Goal: Task Accomplishment & Management: Manage account settings

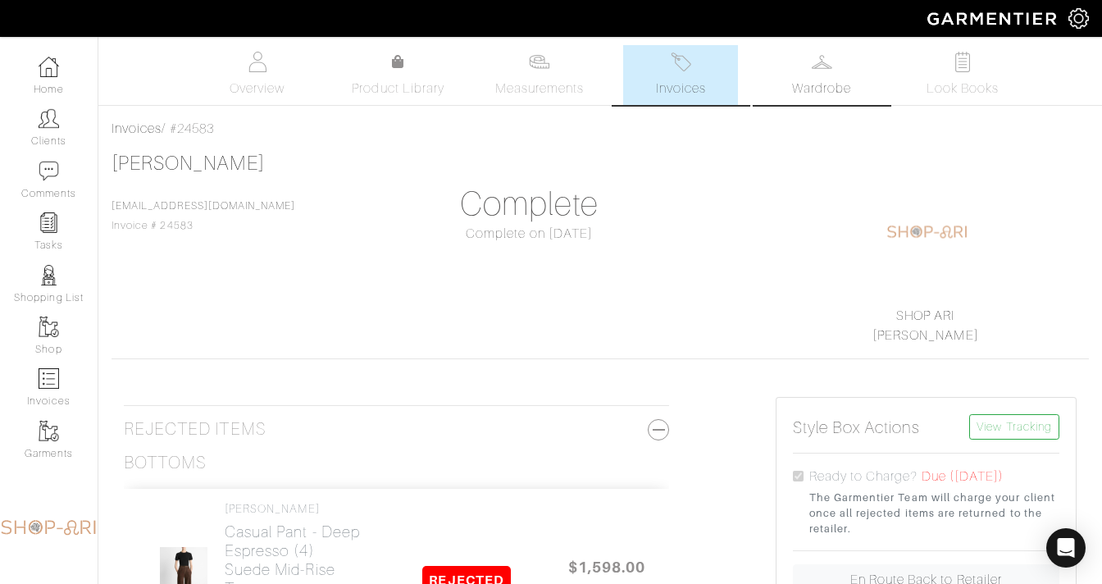
click at [812, 103] on link "Wardrobe" at bounding box center [821, 75] width 115 height 60
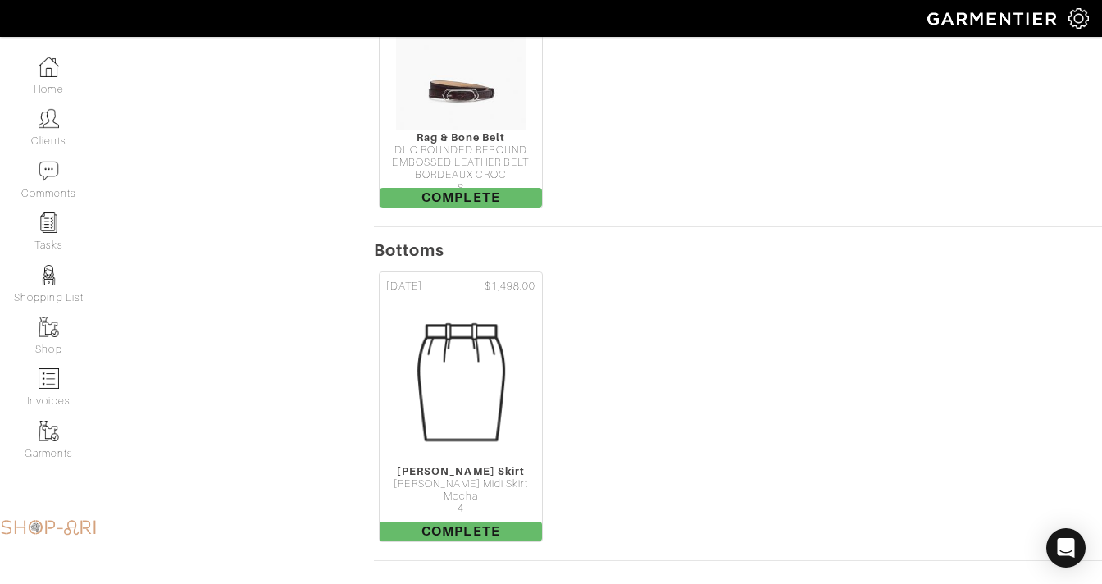
scroll to position [1086, 0]
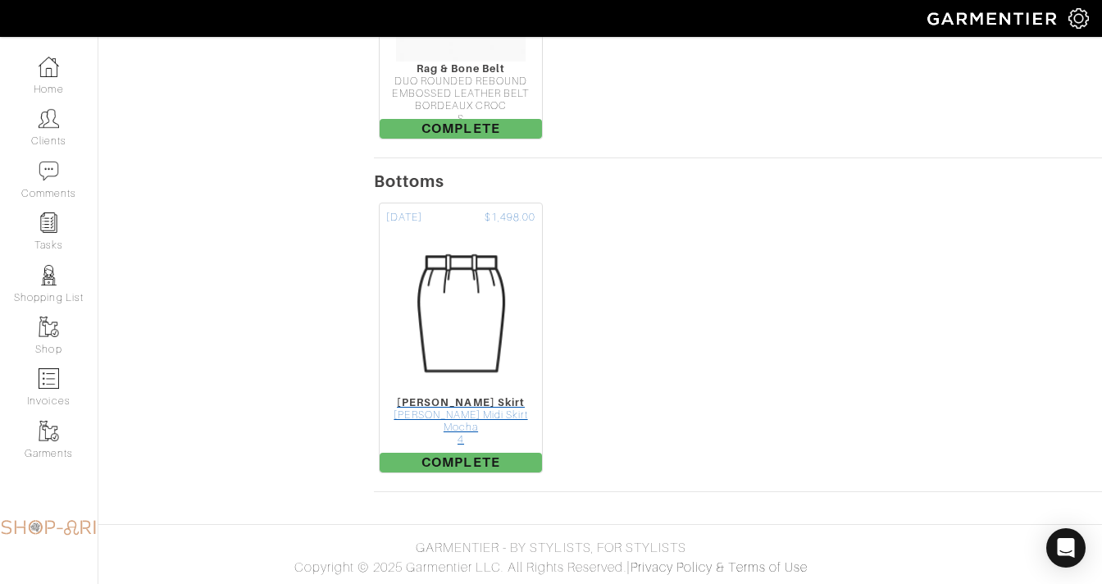
click at [453, 409] on div "Alexie Suede Midi Skirt" at bounding box center [461, 415] width 162 height 12
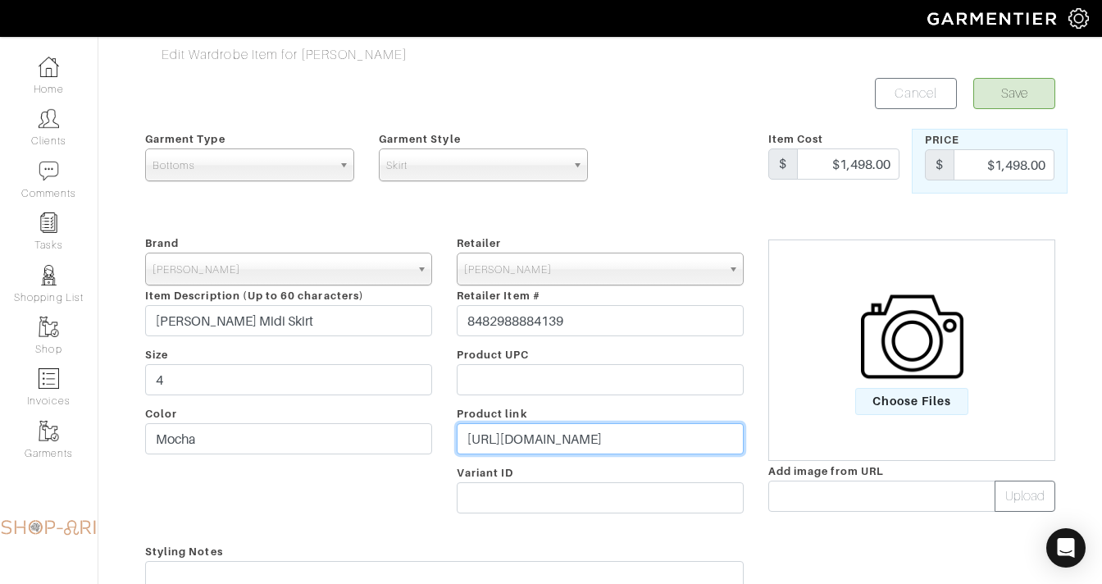
click at [493, 434] on input "https://veronicabeard.com/products/alexie-suede-midi-skirt-mocha?_gl=1*oumwfg*_…" at bounding box center [600, 438] width 287 height 31
click at [858, 364] on label "Choose Files" at bounding box center [912, 350] width 282 height 130
click at [0, 0] on input "Choose Files" at bounding box center [0, 0] width 0 height 0
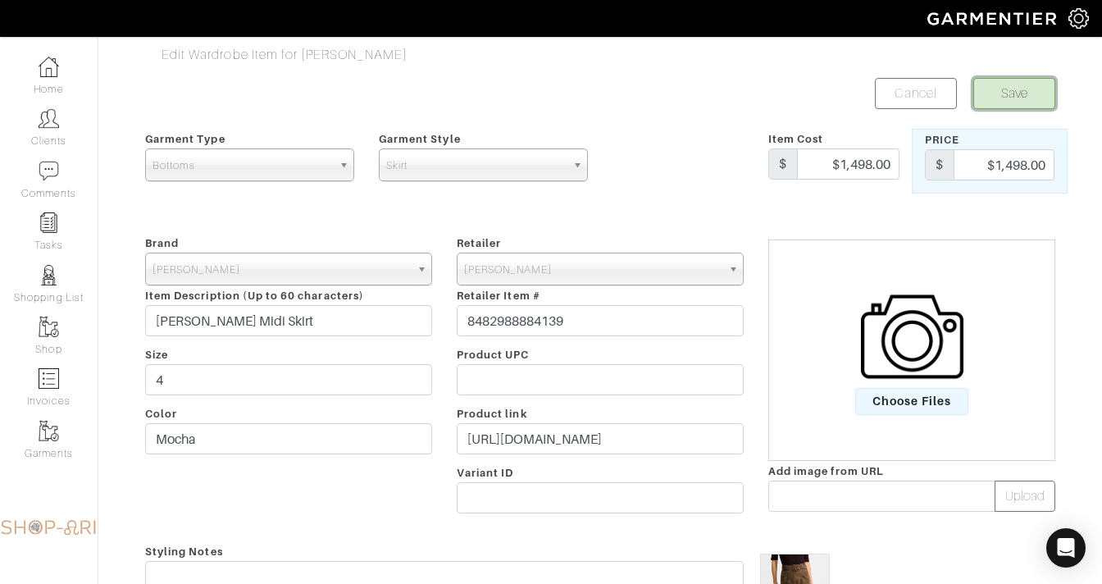
click at [1003, 103] on button "Save" at bounding box center [1015, 93] width 82 height 31
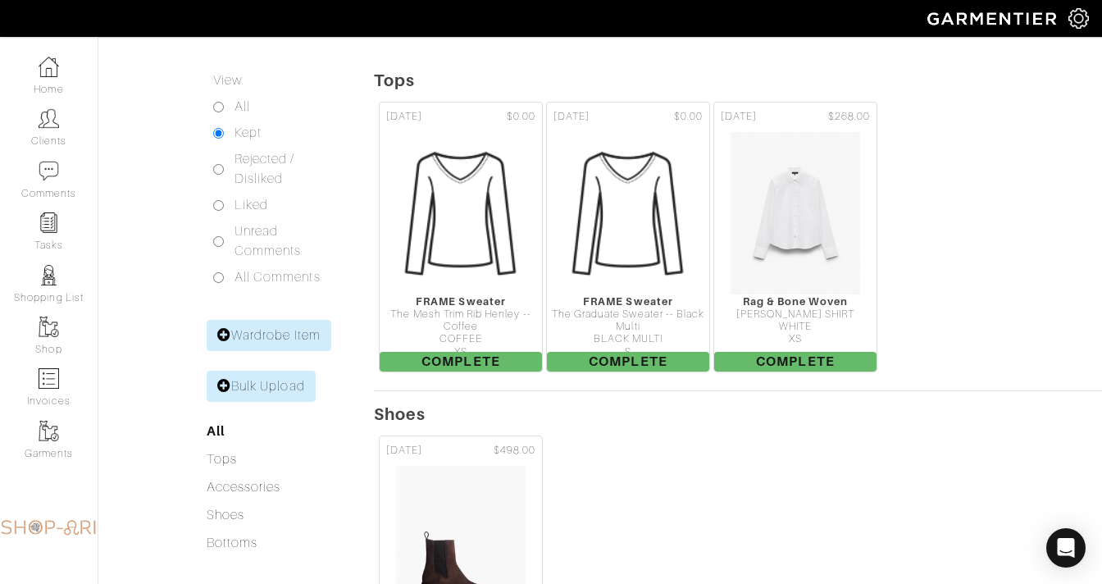
scroll to position [166, 0]
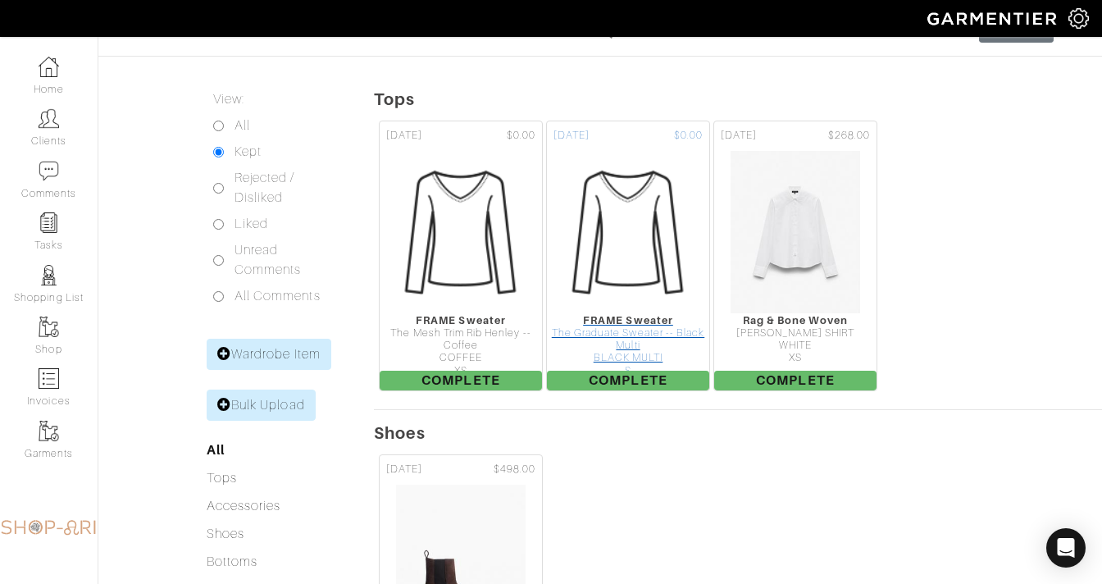
click at [649, 281] on img at bounding box center [628, 232] width 164 height 164
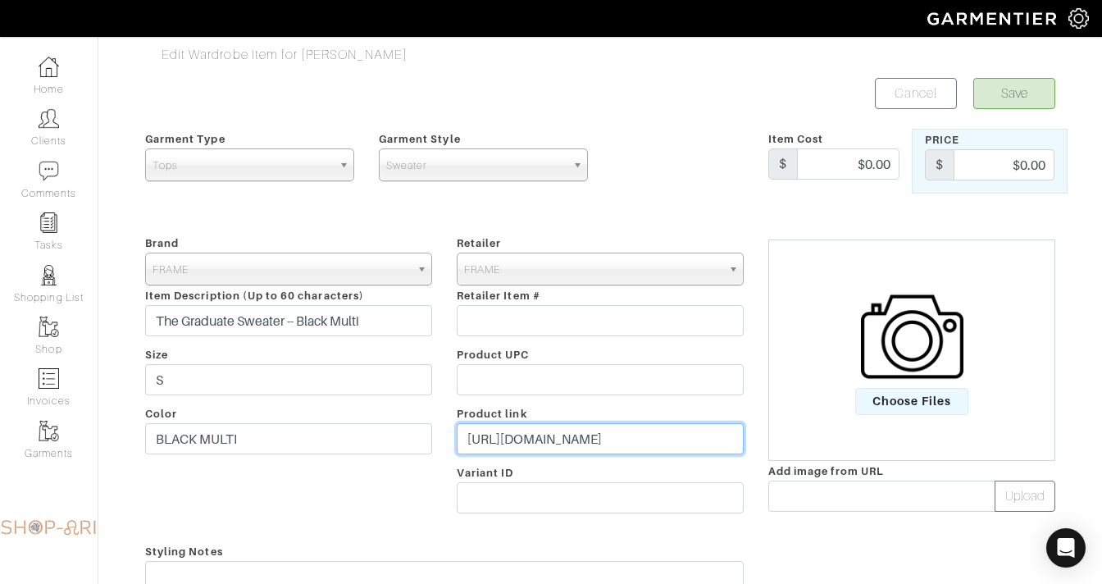
click at [540, 446] on input "https://frame-store.com/products/the-graduate-sweater-black-multi" at bounding box center [600, 438] width 287 height 31
click at [888, 368] on img at bounding box center [912, 336] width 103 height 103
click at [0, 0] on input "Choose Files" at bounding box center [0, 0] width 0 height 0
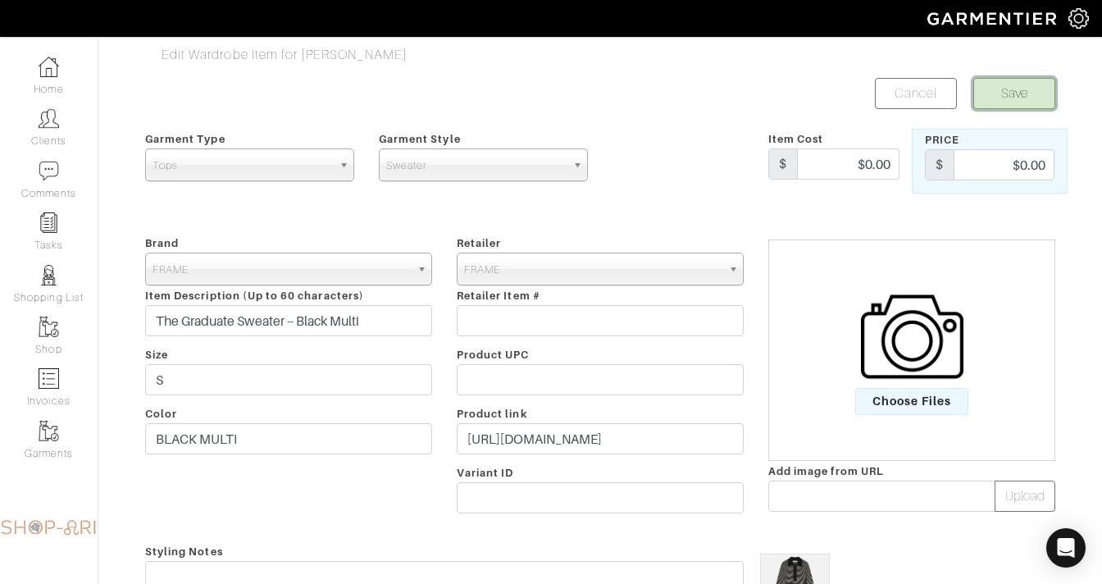
click at [1018, 94] on button "Save" at bounding box center [1015, 93] width 82 height 31
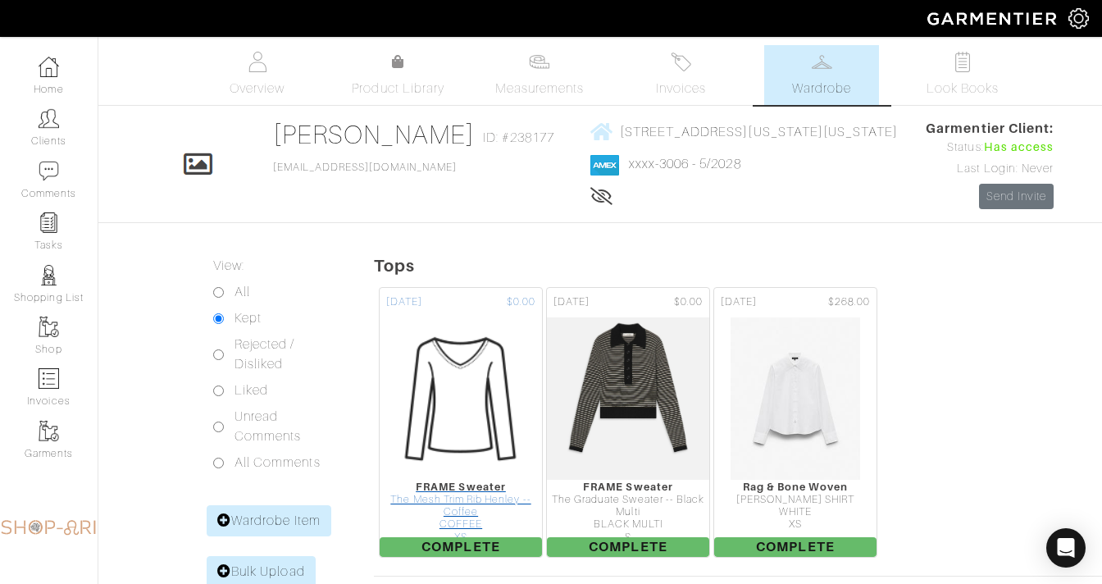
click at [441, 450] on img at bounding box center [461, 399] width 164 height 164
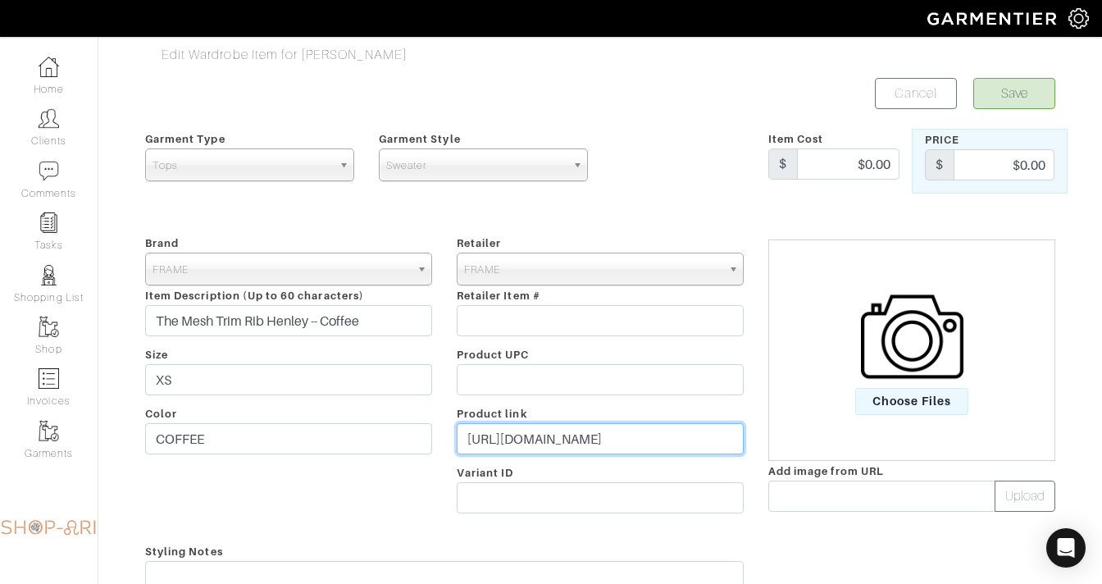
click at [512, 437] on input "https://frame-store.com/products/the-mesh-trim-rib-henley-coffee" at bounding box center [600, 438] width 287 height 31
click at [868, 351] on img at bounding box center [912, 336] width 103 height 103
click at [0, 0] on input "Choose Files" at bounding box center [0, 0] width 0 height 0
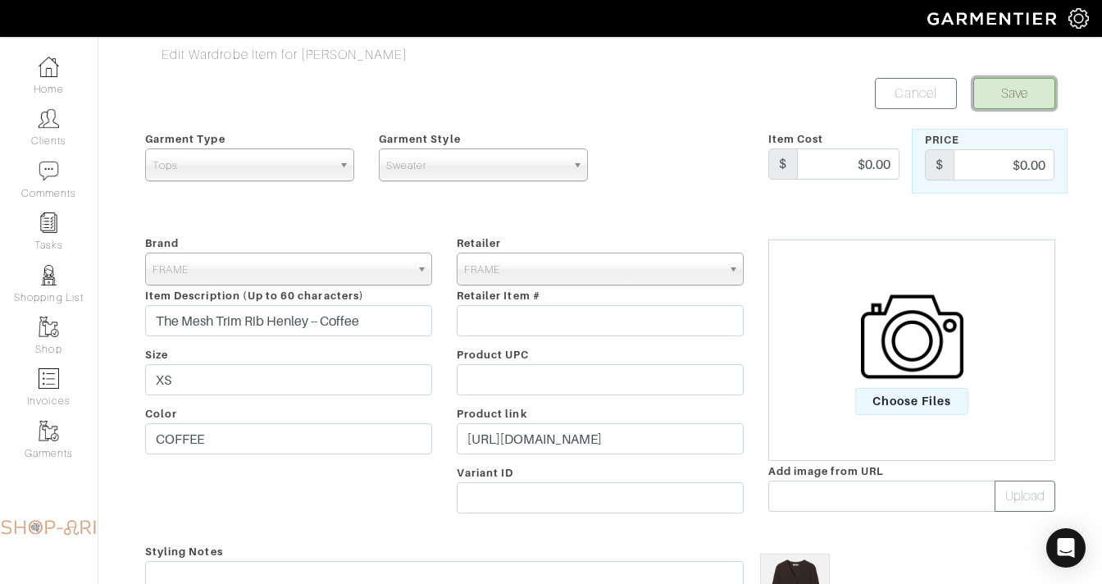
click at [1018, 93] on button "Save" at bounding box center [1015, 93] width 82 height 31
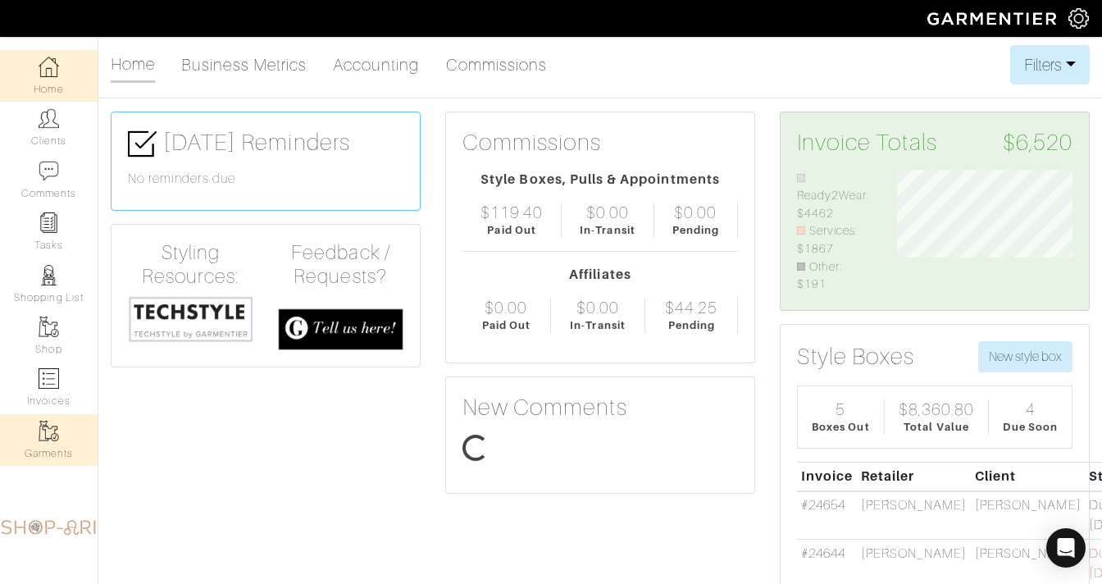
scroll to position [124, 200]
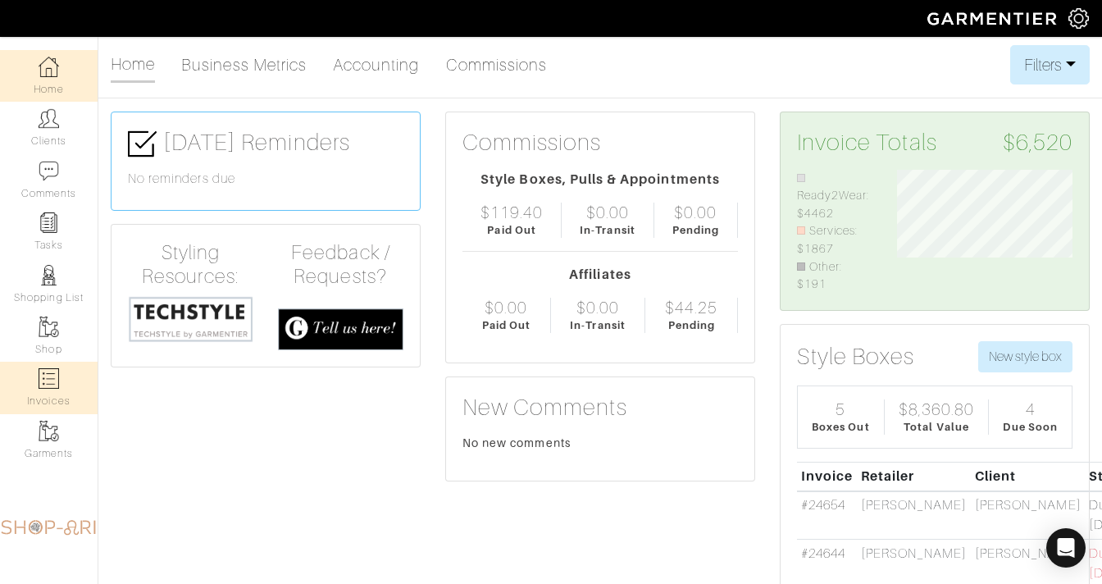
click at [61, 376] on link "Invoices" at bounding box center [49, 388] width 98 height 52
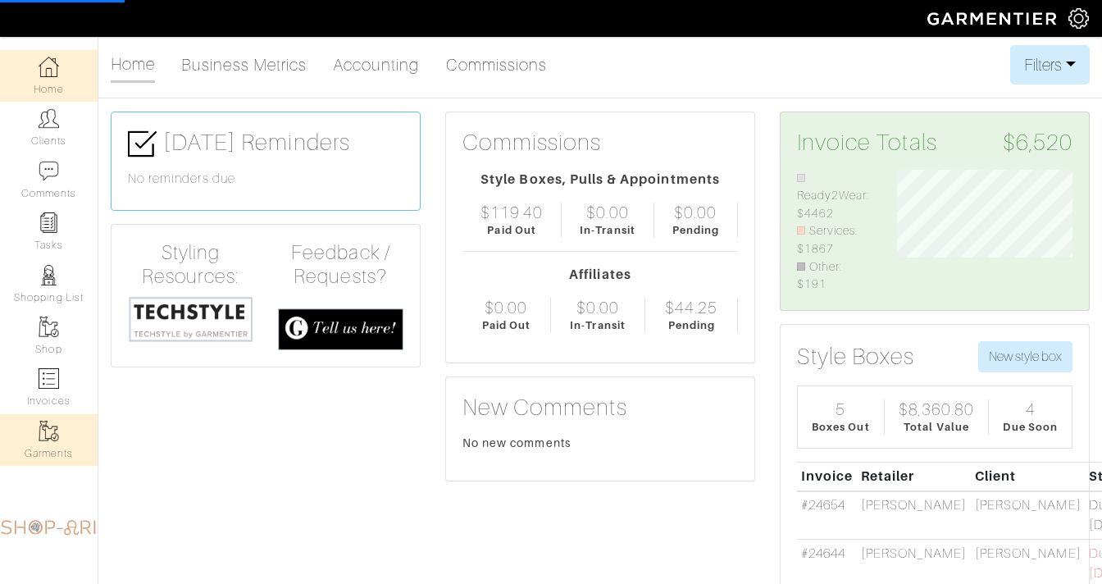
select select
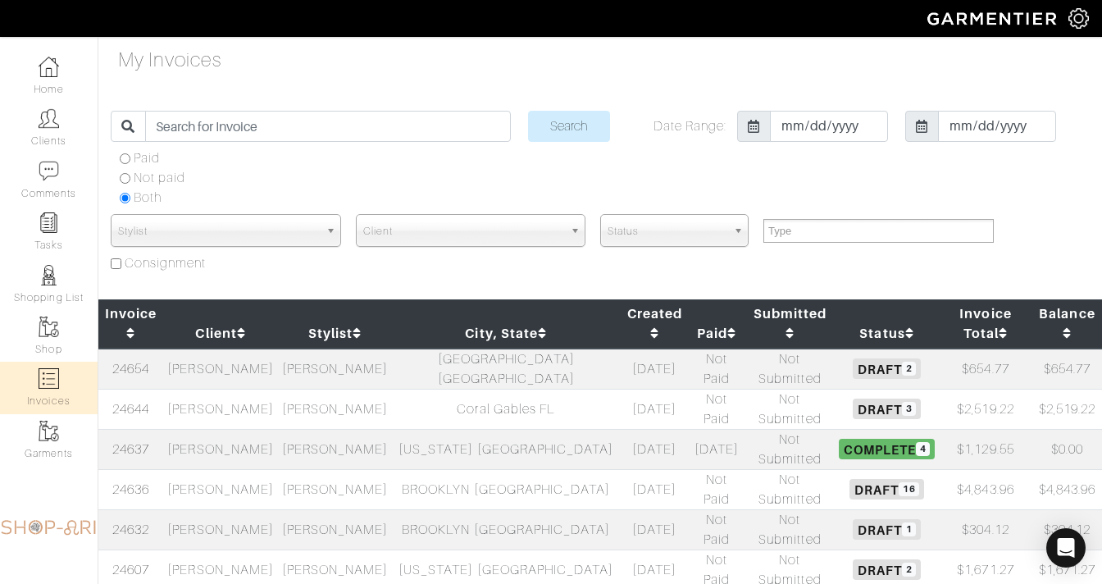
scroll to position [716, 0]
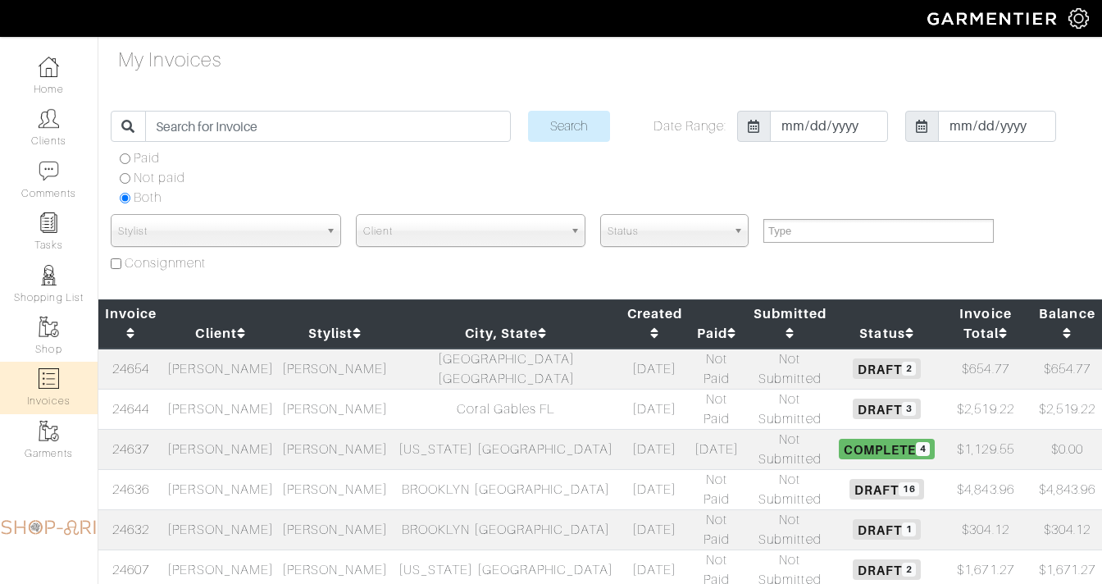
select select
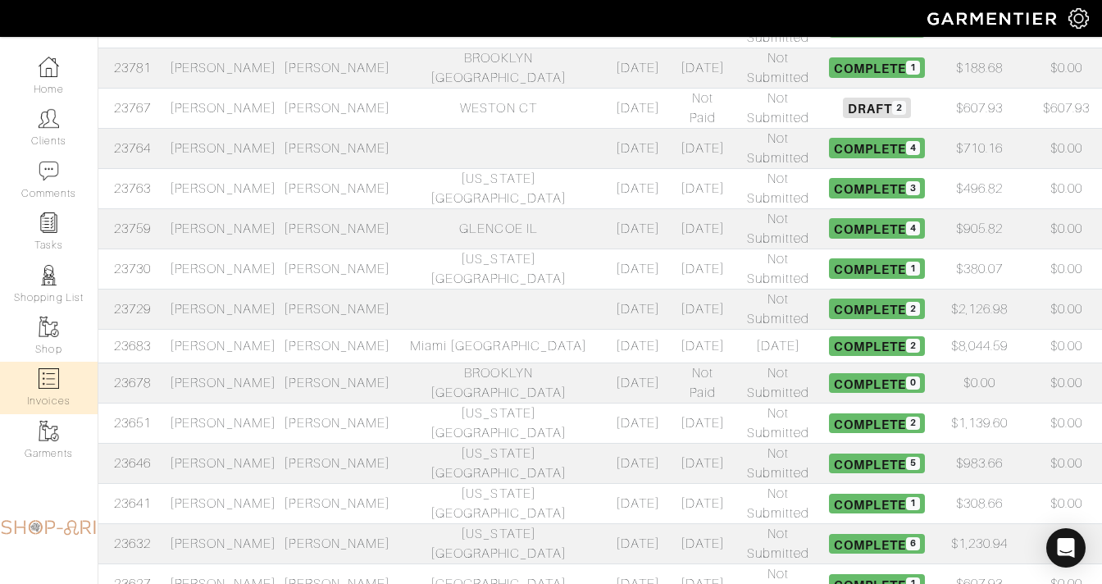
scroll to position [716, 0]
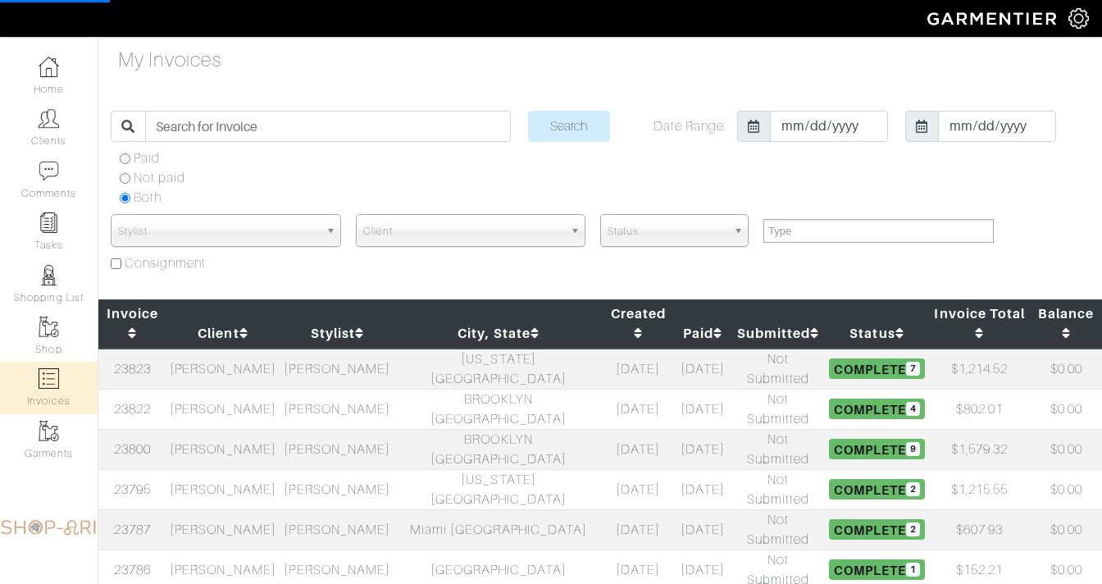
select select
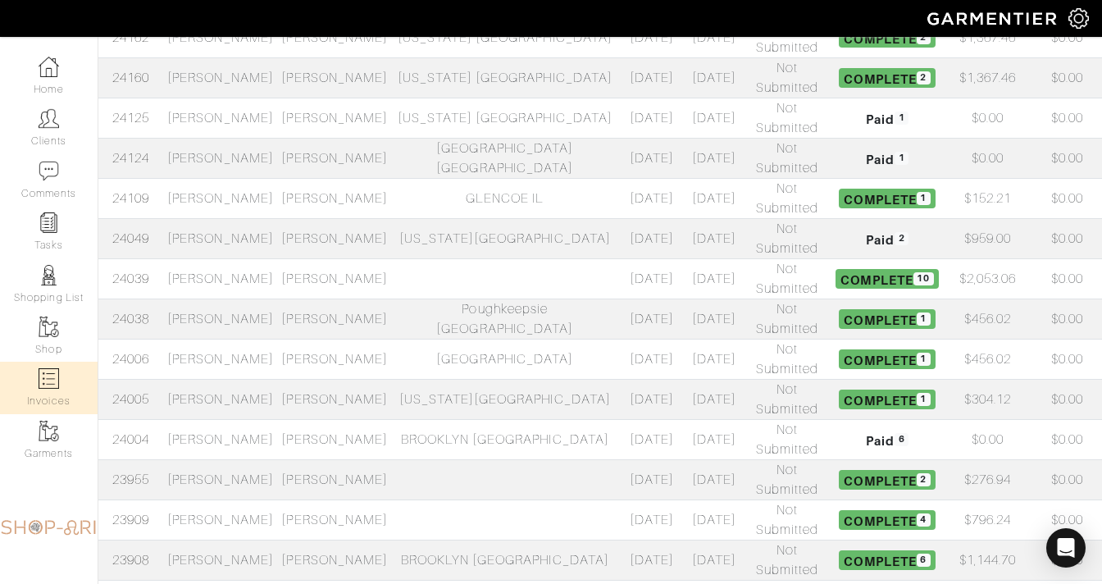
scroll to position [716, 0]
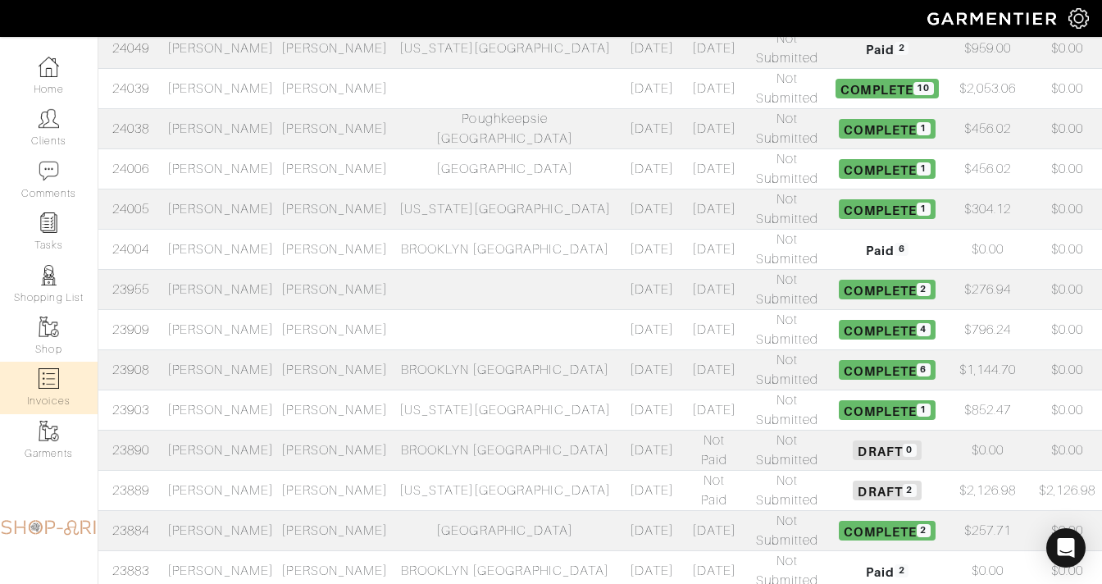
select select
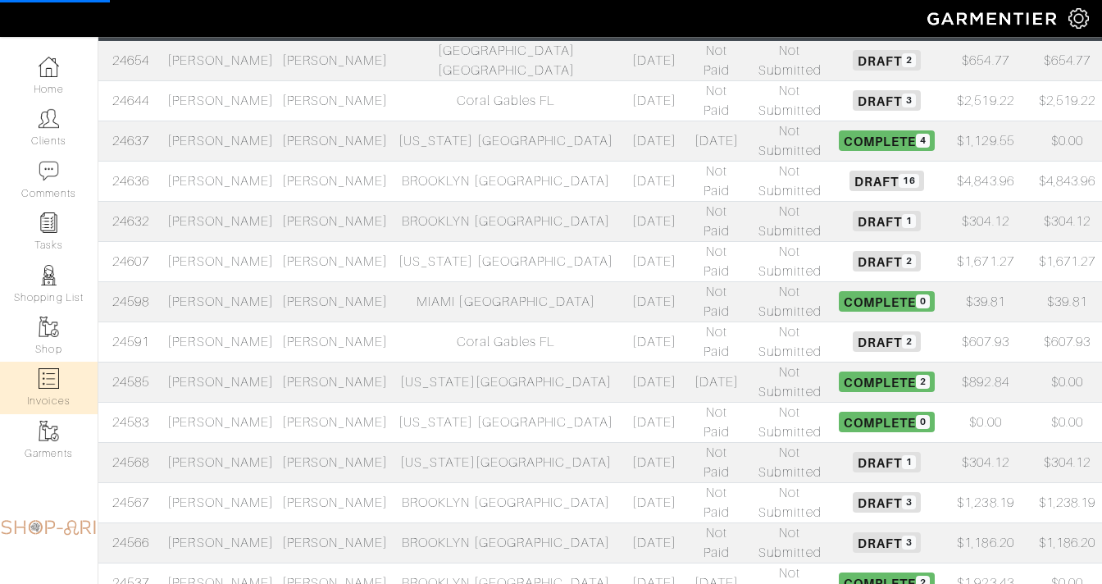
select select
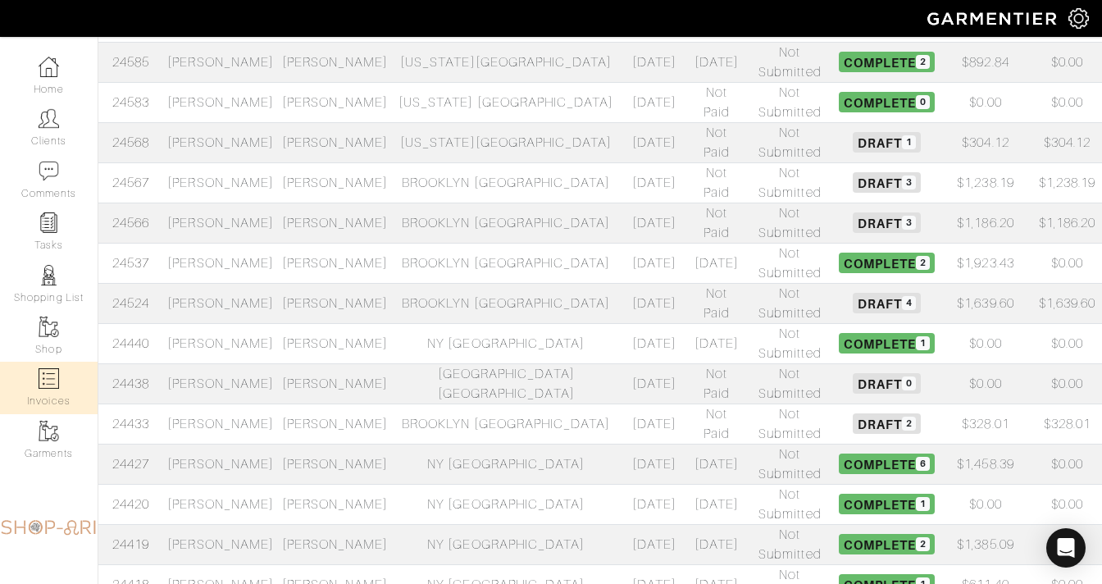
scroll to position [627, 0]
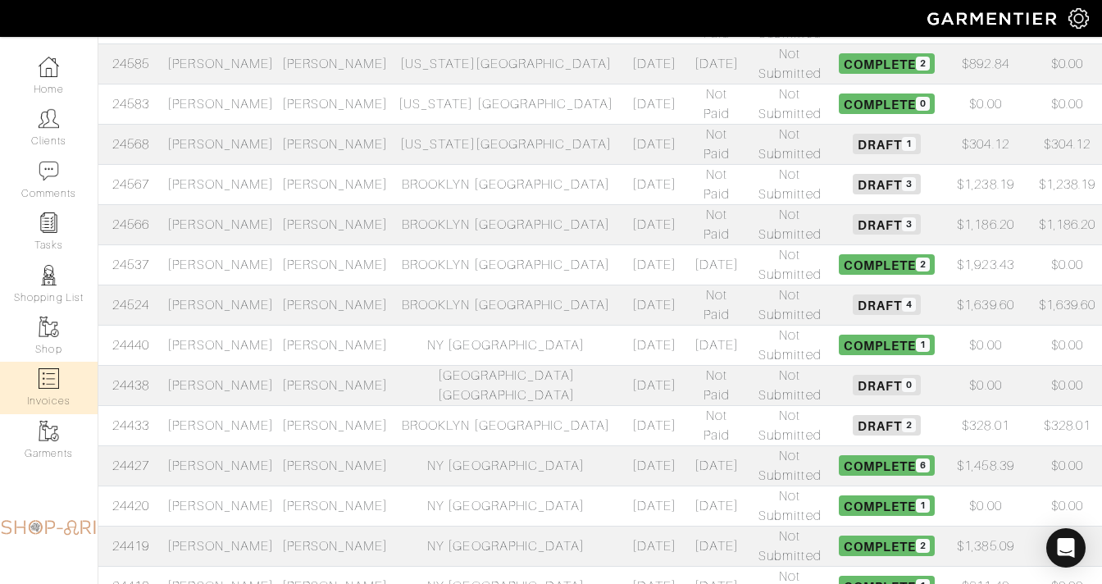
click at [620, 285] on td "09/08/25" at bounding box center [654, 305] width 69 height 40
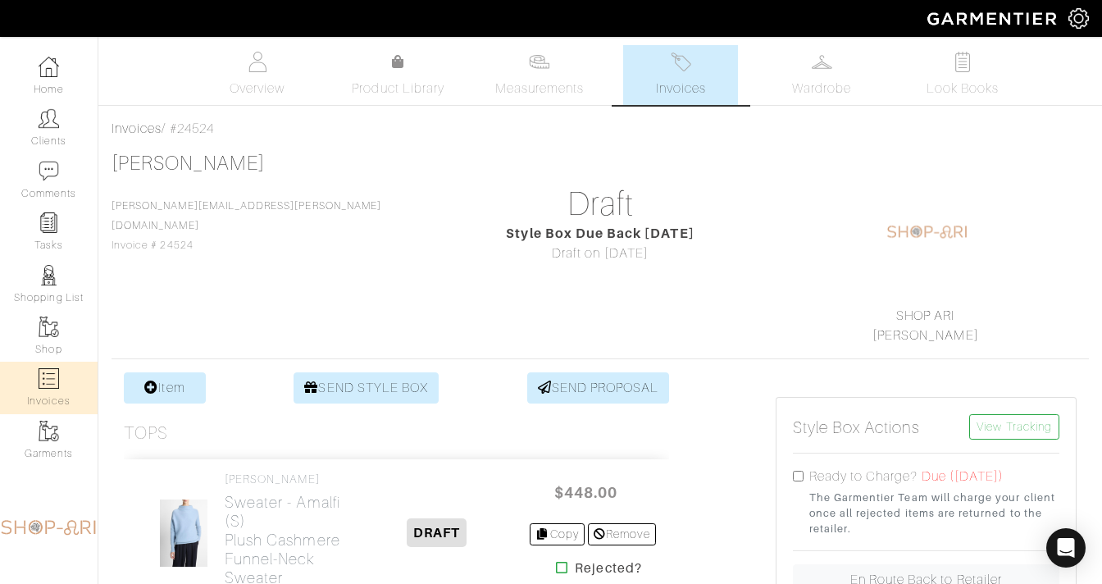
click at [49, 402] on link "Invoices" at bounding box center [49, 388] width 98 height 52
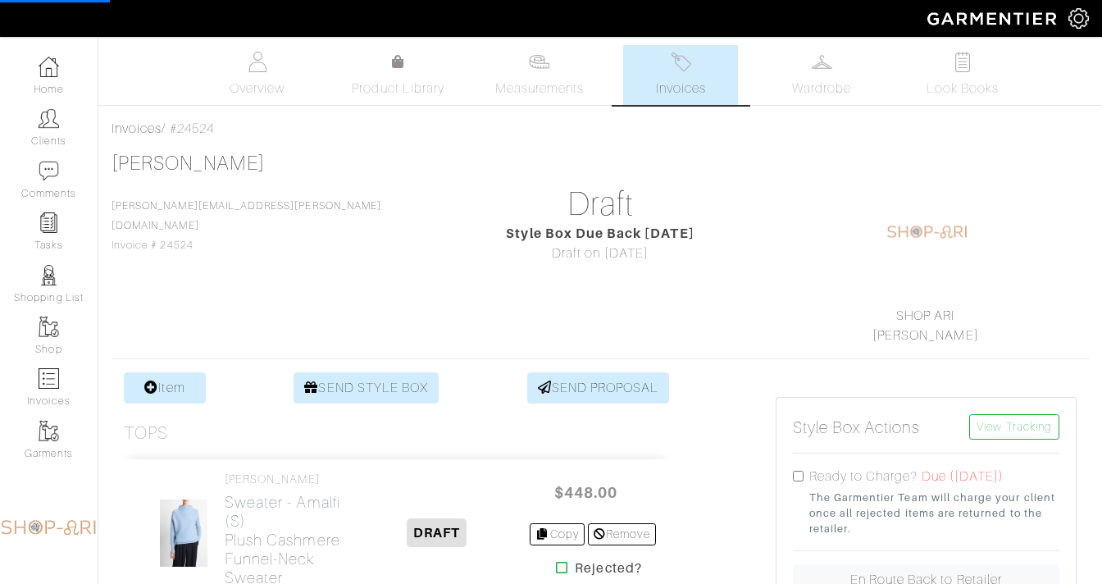
select select
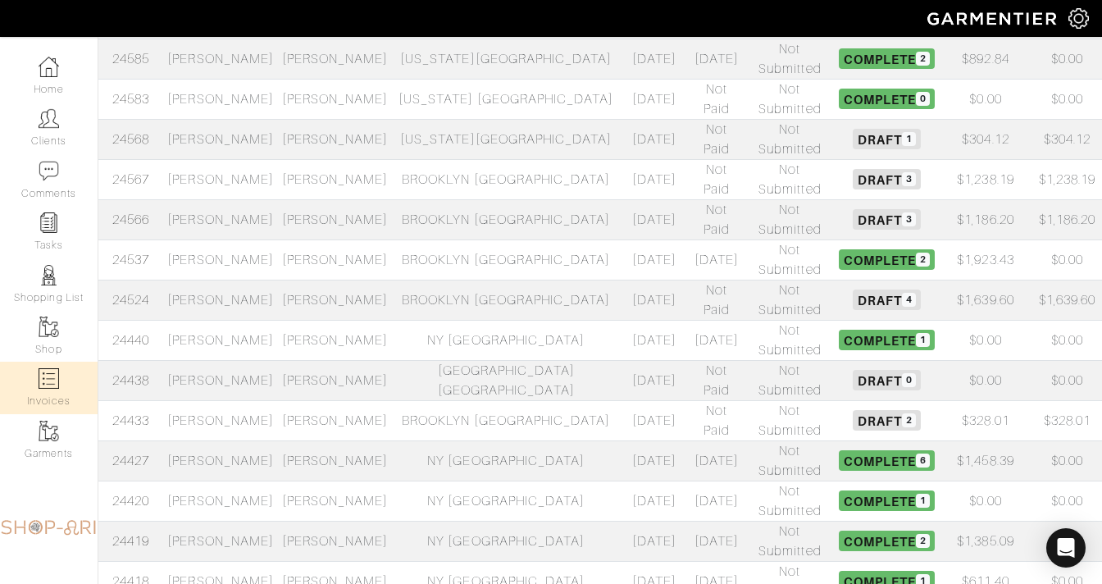
scroll to position [626, 0]
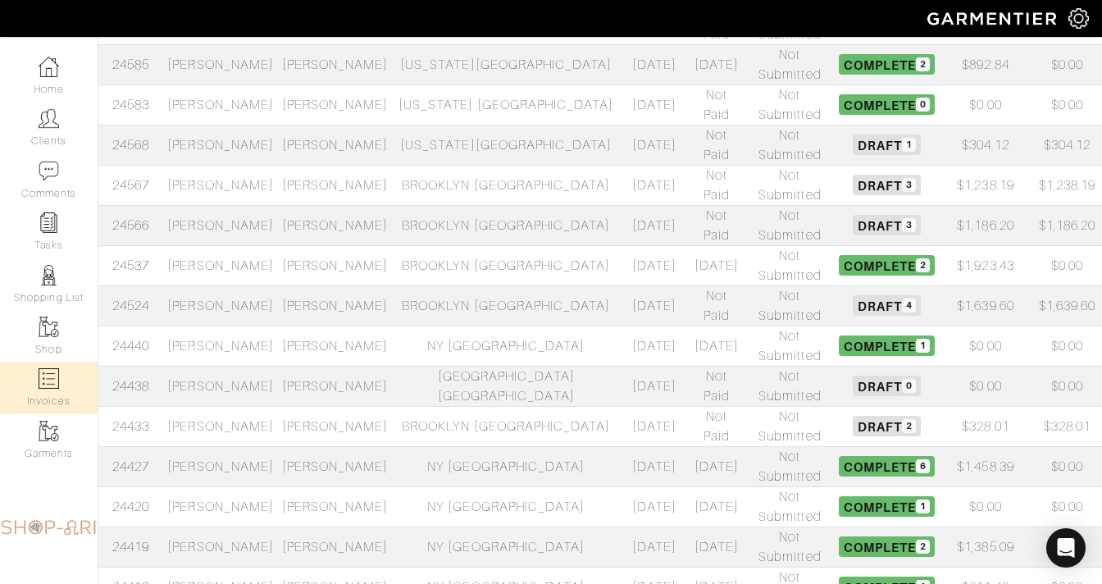
click at [503, 205] on td "BROOKLYN [GEOGRAPHIC_DATA]" at bounding box center [506, 225] width 228 height 40
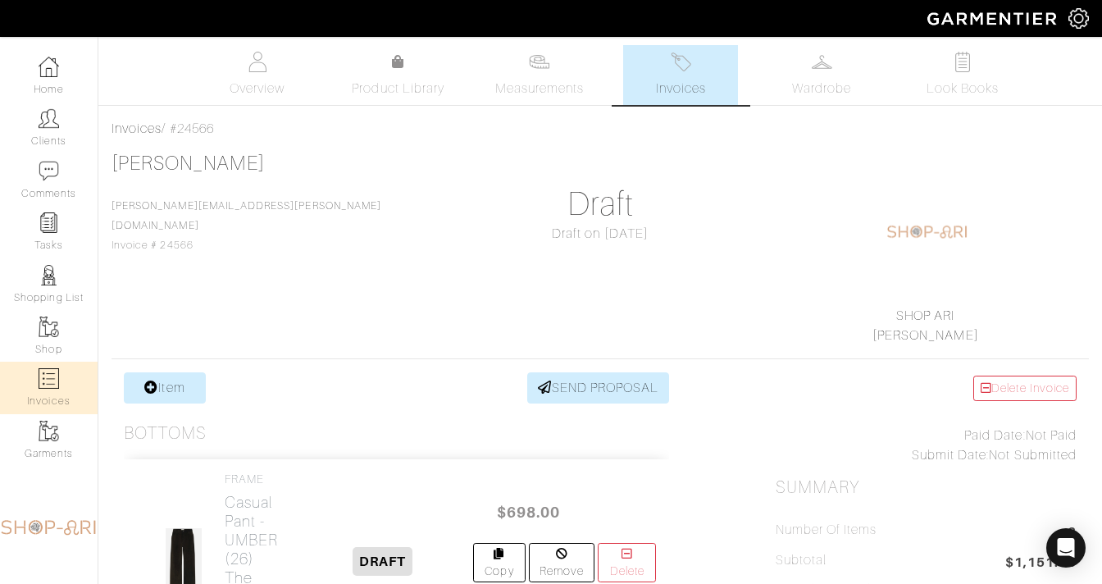
click at [61, 393] on link "Invoices" at bounding box center [49, 388] width 98 height 52
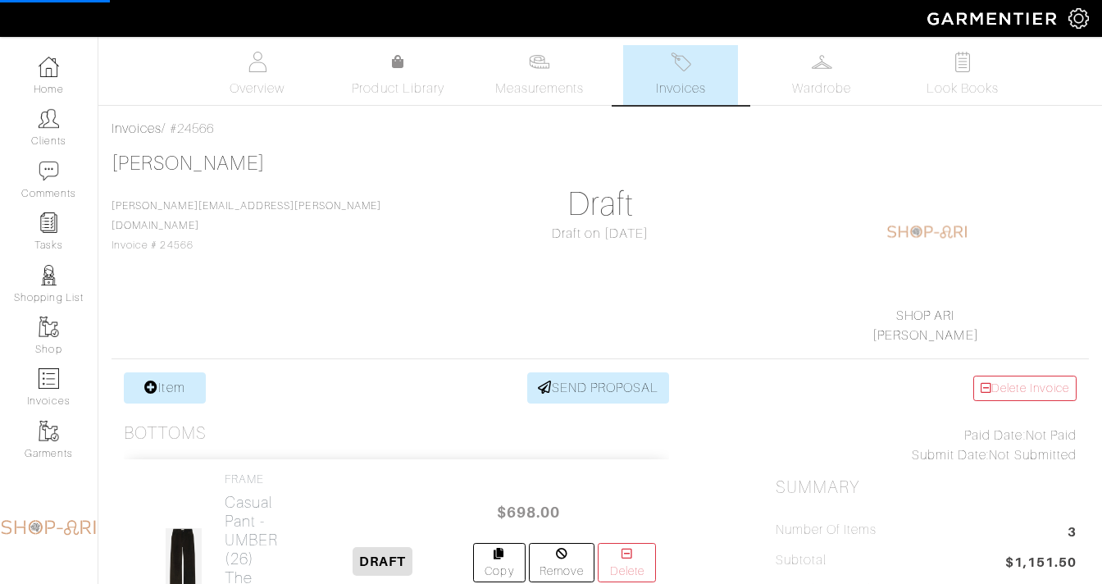
select select
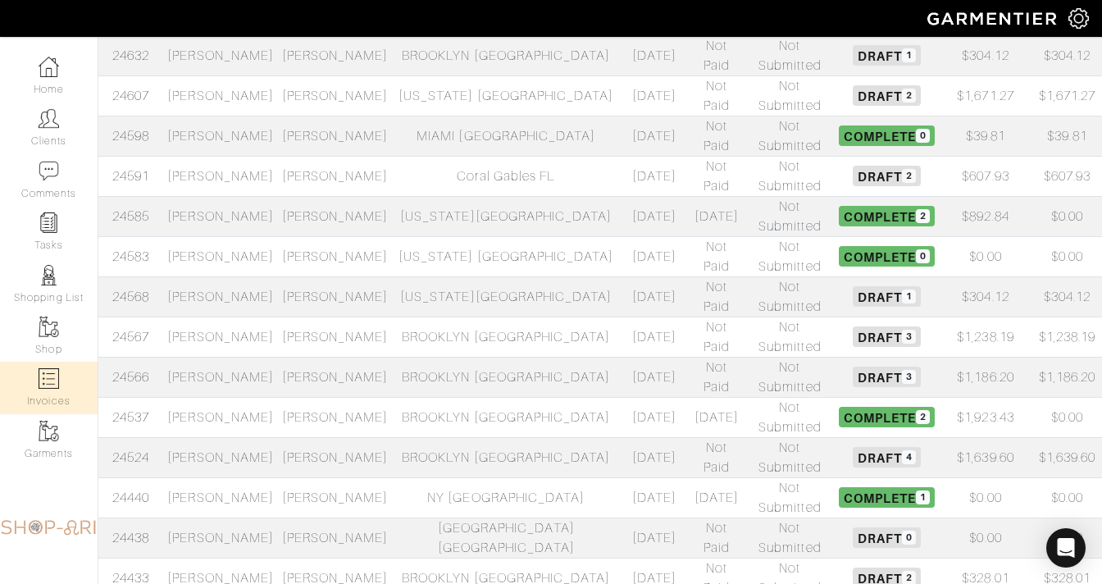
scroll to position [464, 0]
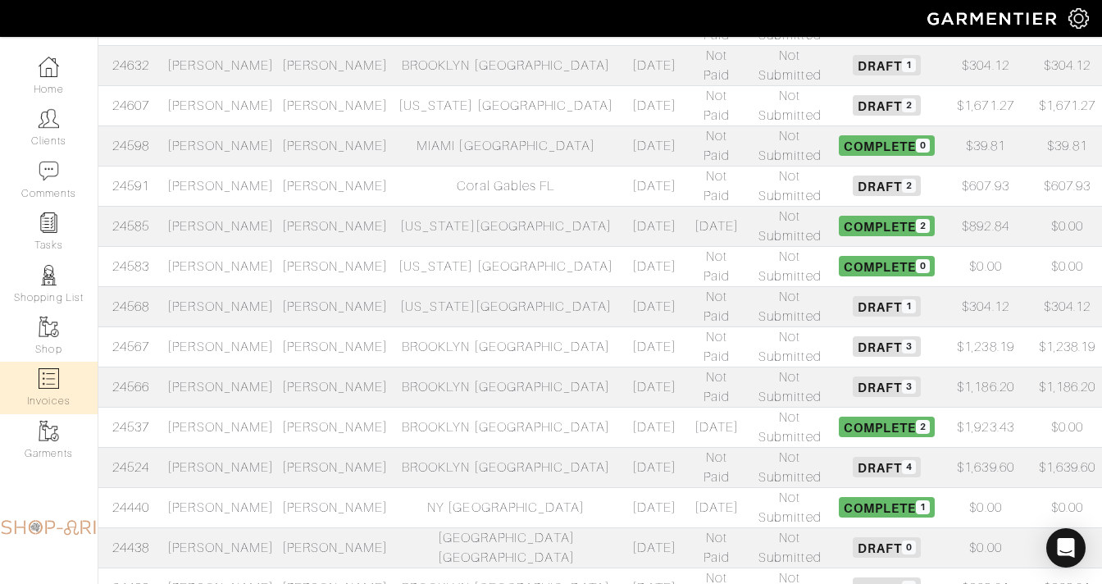
click at [314, 326] on td "[PERSON_NAME]" at bounding box center [335, 346] width 114 height 40
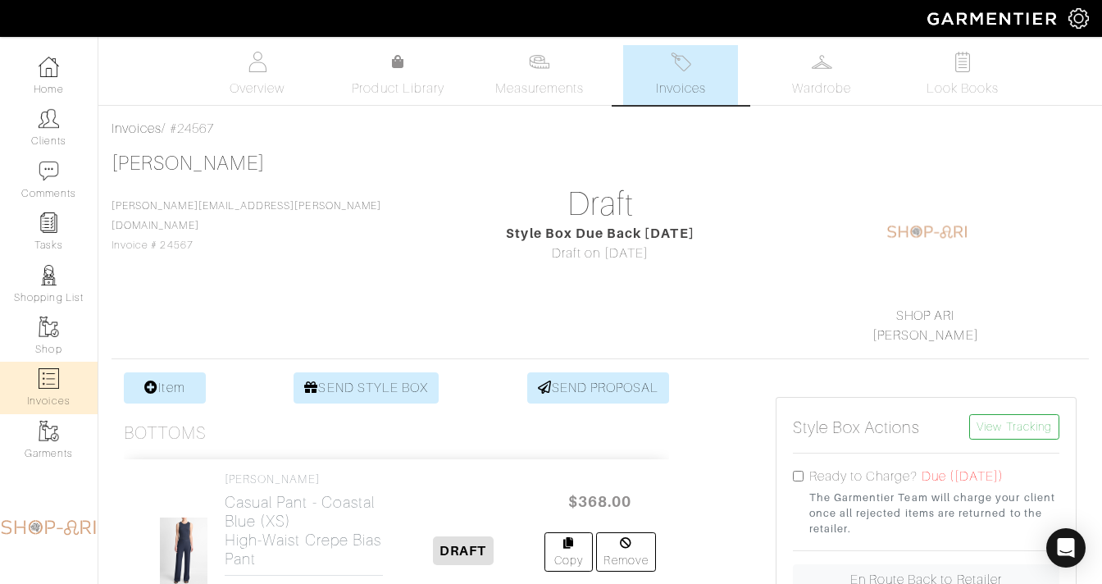
click at [62, 390] on link "Invoices" at bounding box center [49, 388] width 98 height 52
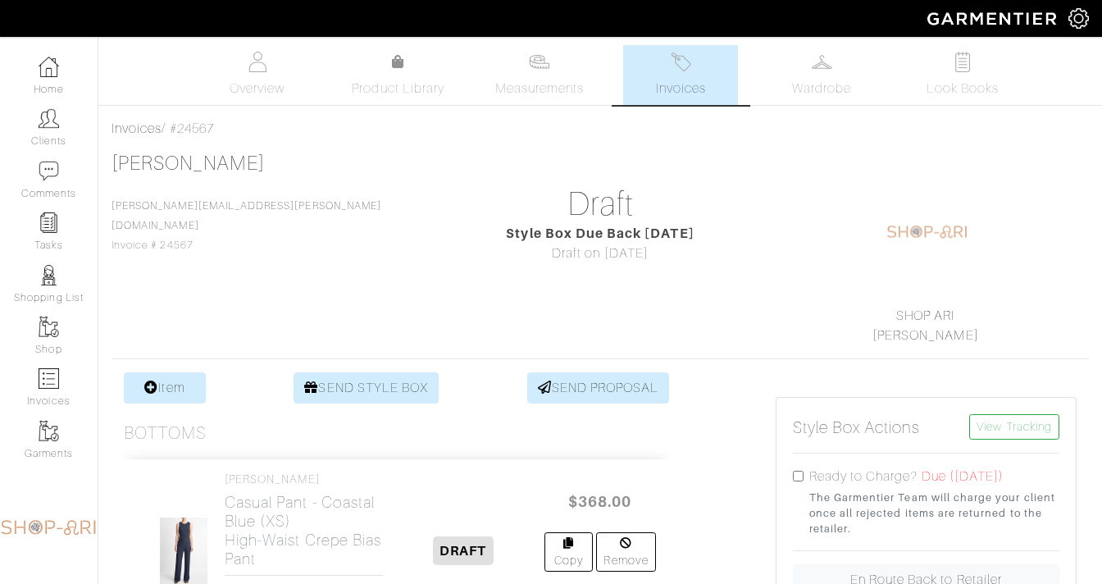
select select
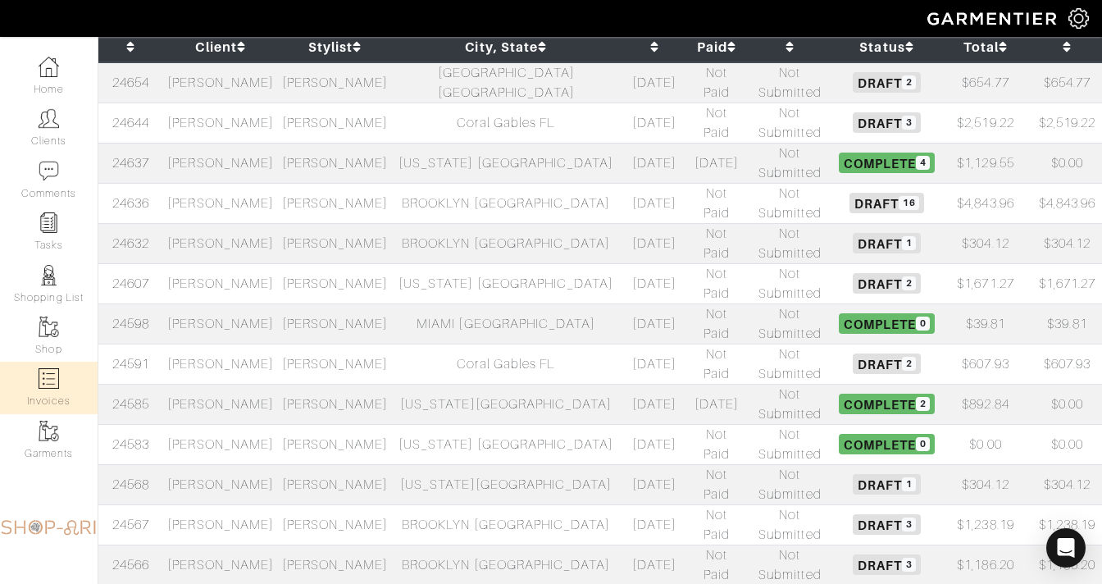
scroll to position [284, 0]
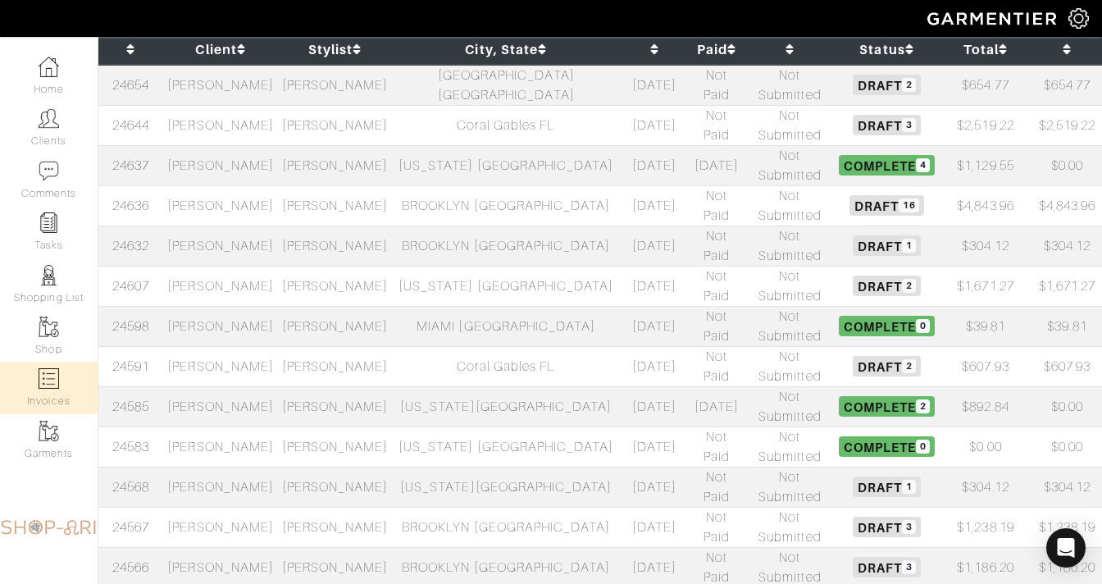
click at [371, 346] on td "[PERSON_NAME]" at bounding box center [335, 366] width 114 height 40
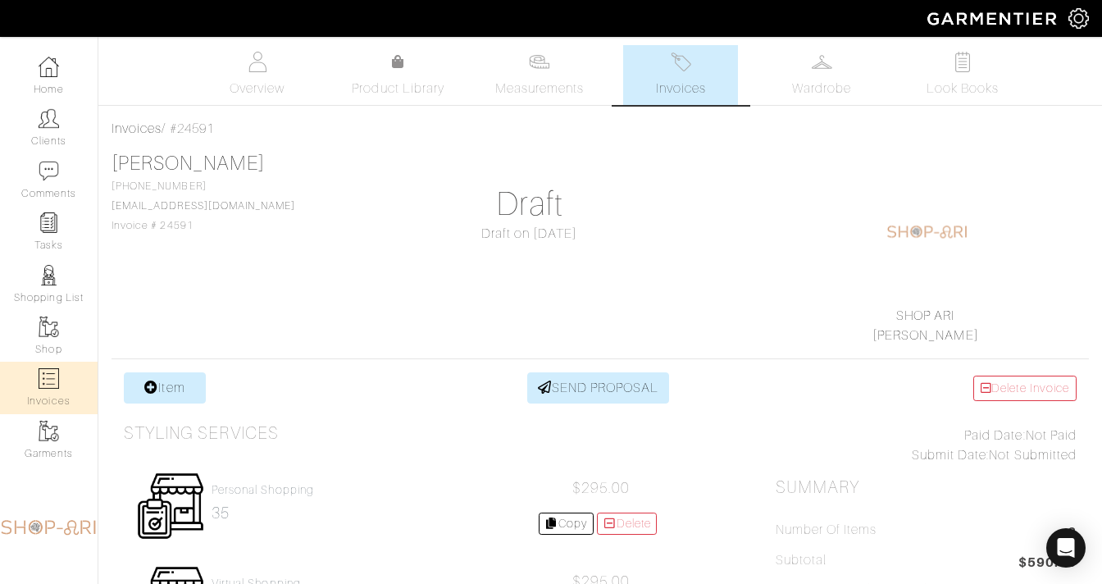
click at [52, 399] on link "Invoices" at bounding box center [49, 388] width 98 height 52
select select
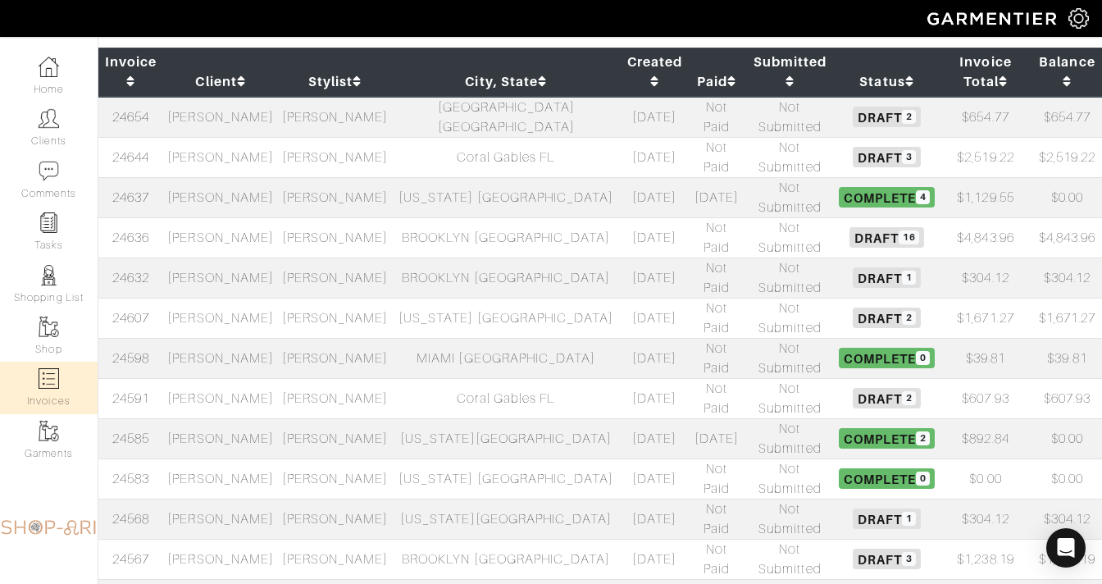
scroll to position [246, 0]
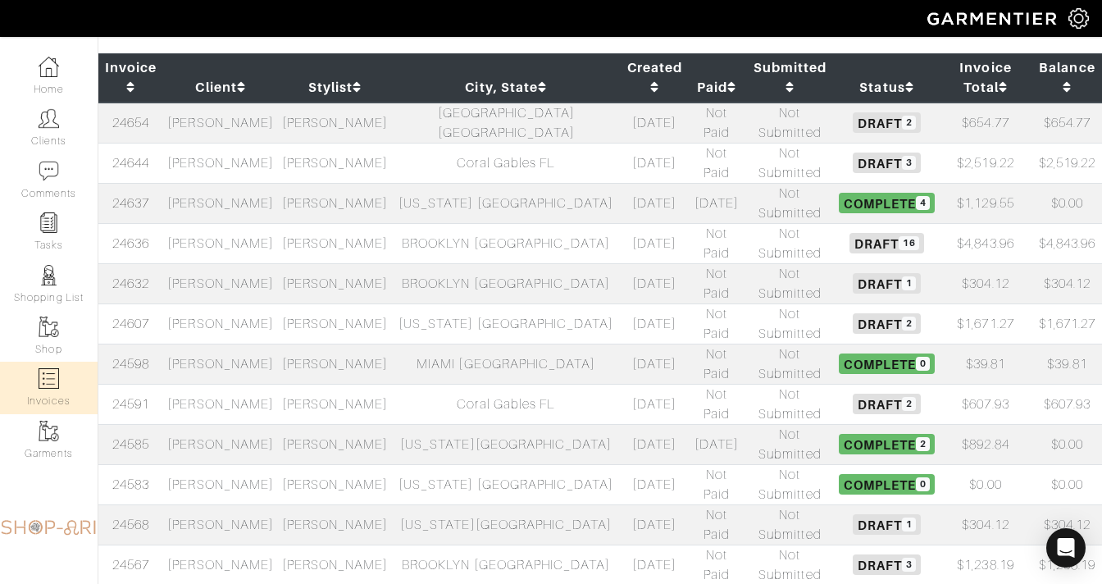
click at [689, 303] on td "Not Paid" at bounding box center [717, 323] width 57 height 40
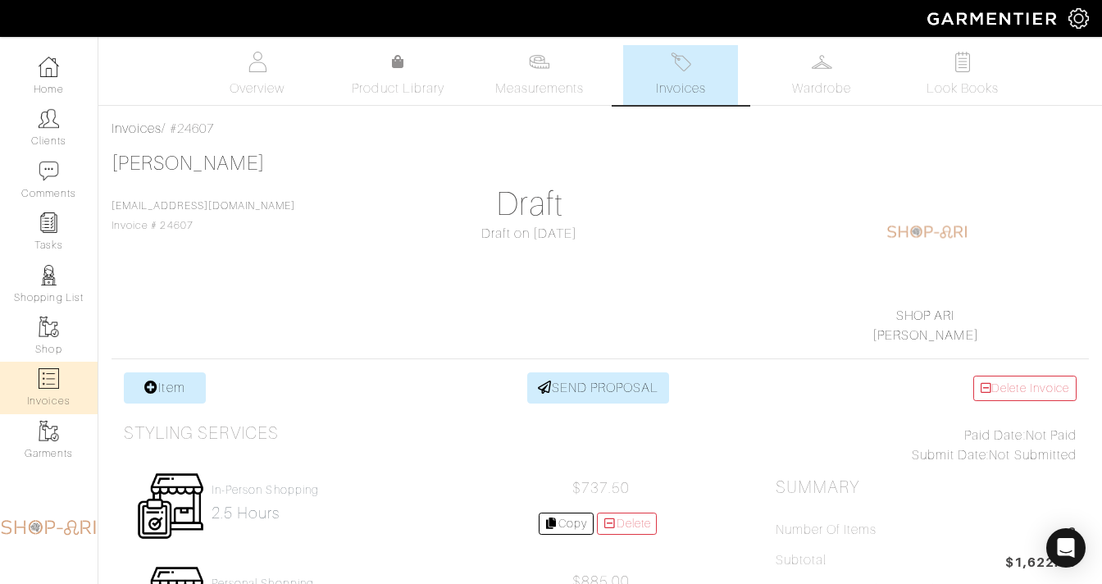
click at [72, 377] on link "Invoices" at bounding box center [49, 388] width 98 height 52
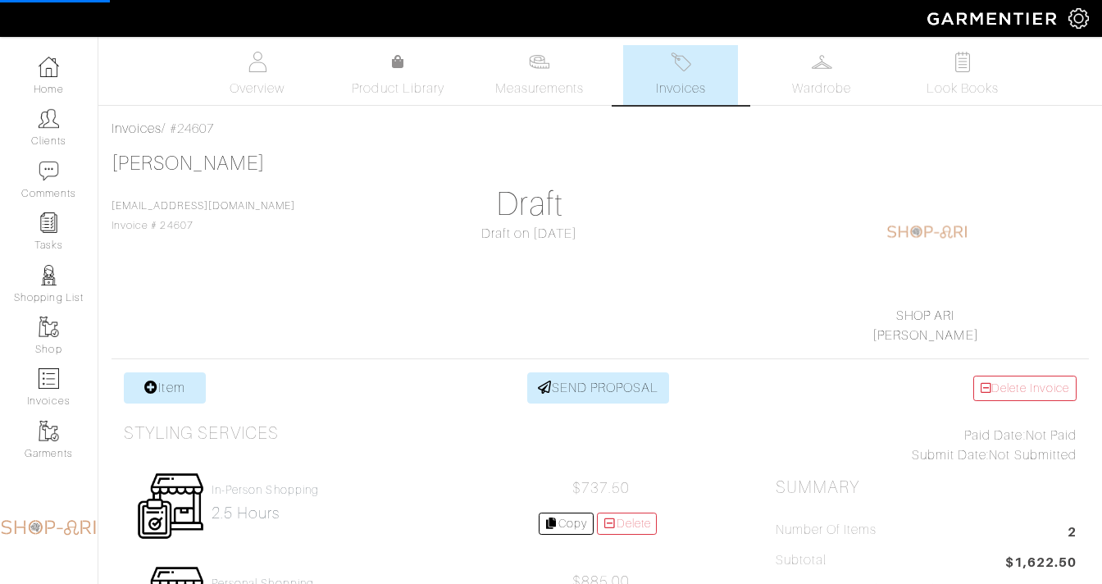
select select
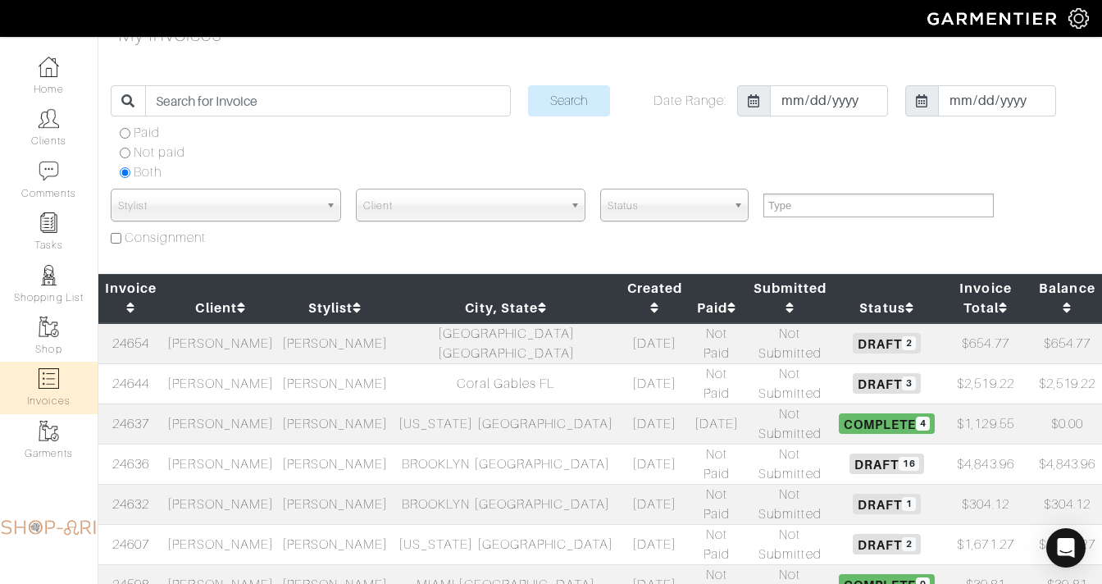
scroll to position [28, 0]
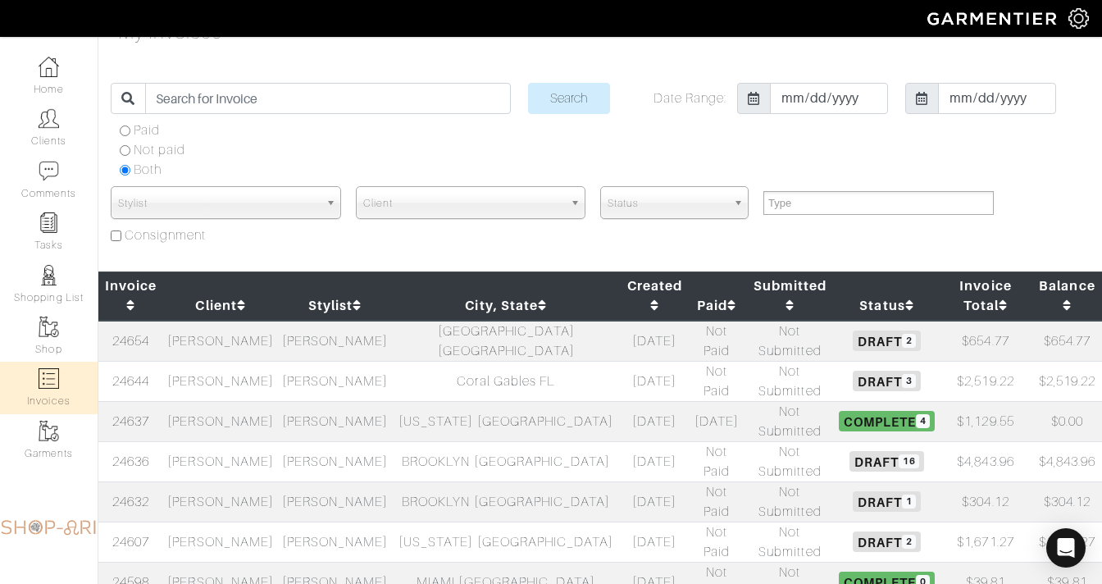
click at [392, 361] on td "[PERSON_NAME]" at bounding box center [335, 381] width 114 height 40
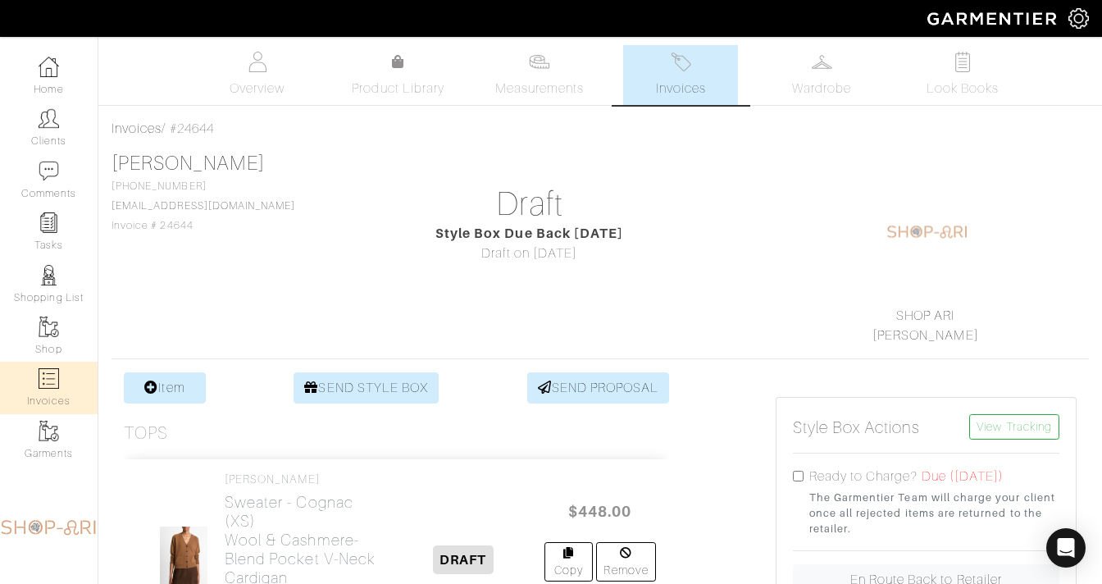
click at [24, 406] on link "Invoices" at bounding box center [49, 388] width 98 height 52
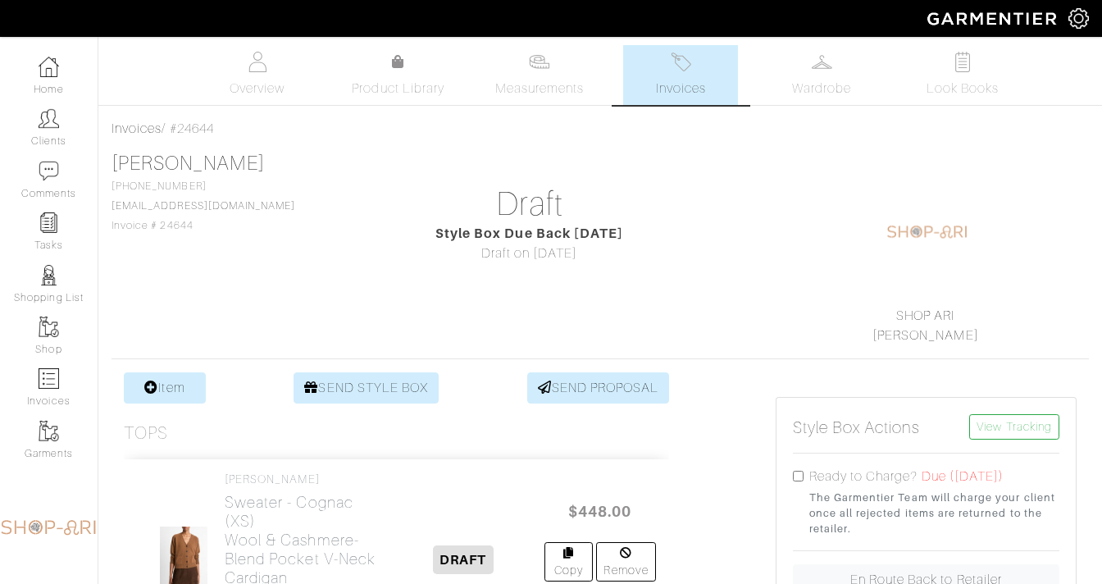
select select
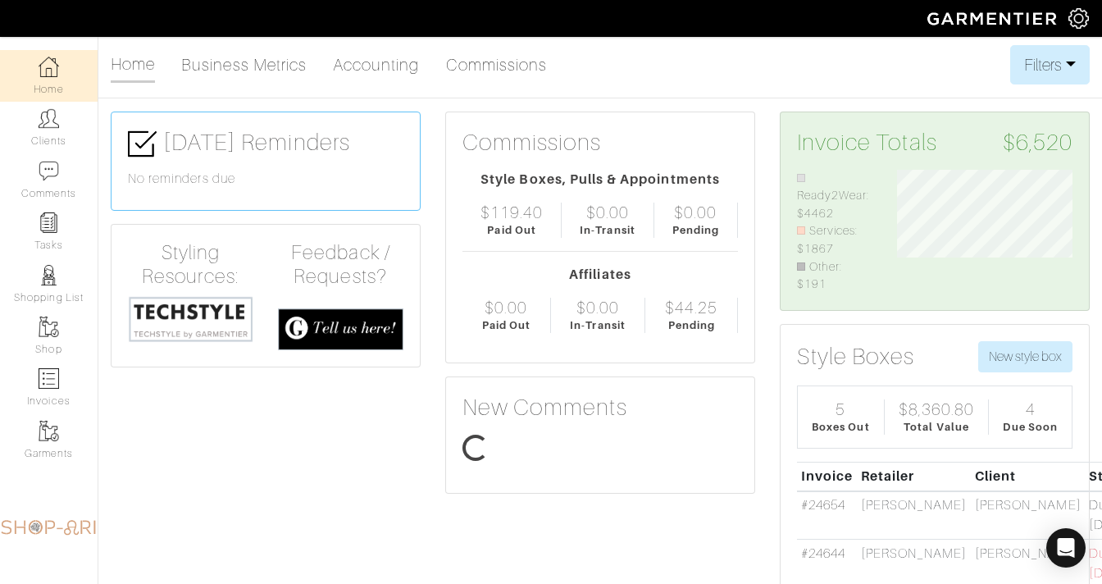
scroll to position [124, 200]
click at [49, 230] on img at bounding box center [49, 222] width 21 height 21
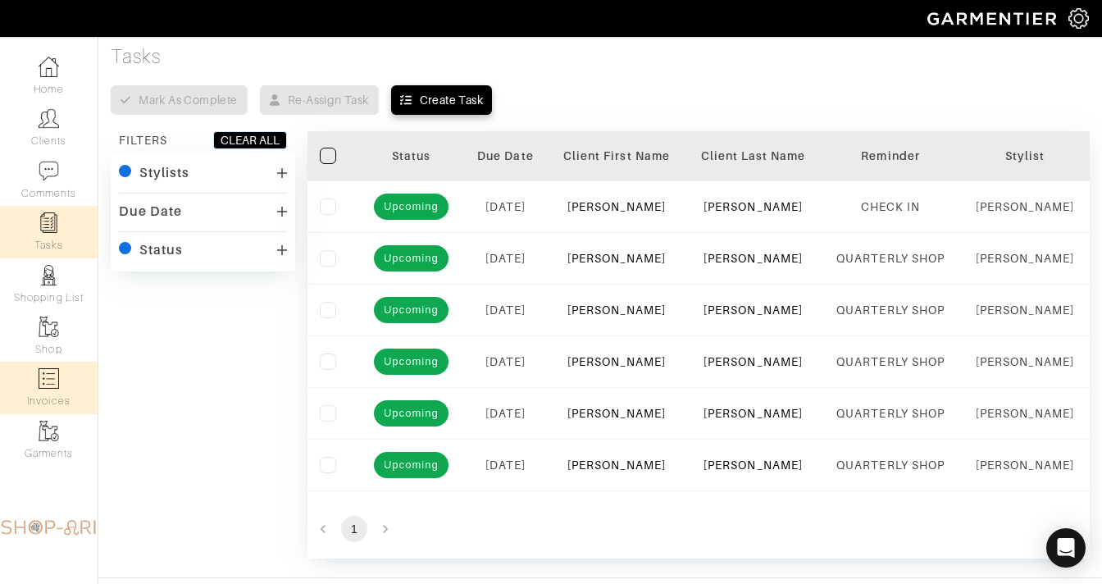
click at [55, 376] on img at bounding box center [49, 378] width 21 height 21
select select
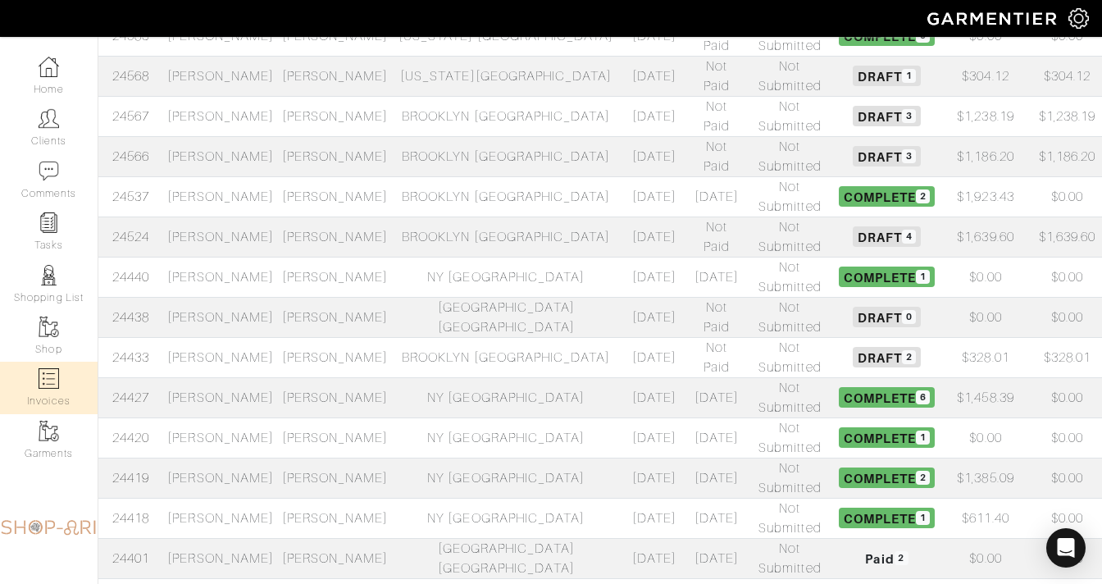
scroll to position [716, 0]
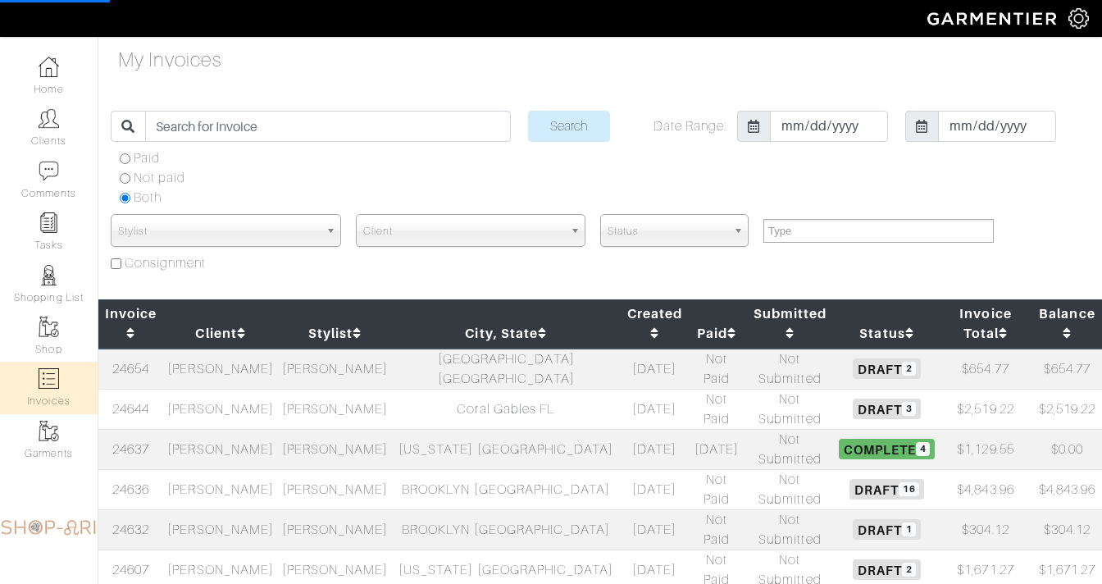
select select
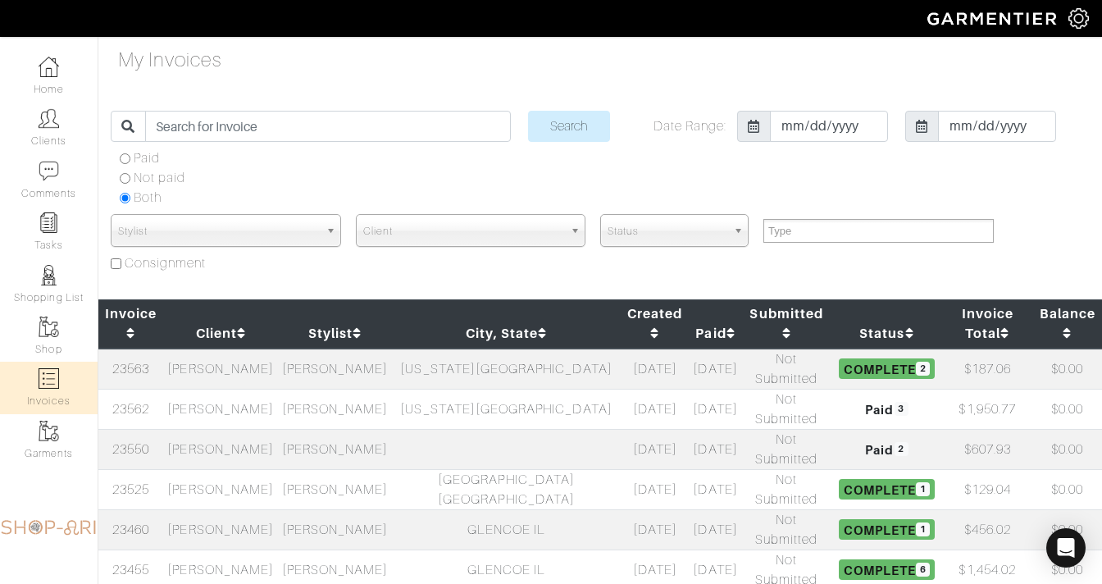
scroll to position [716, 0]
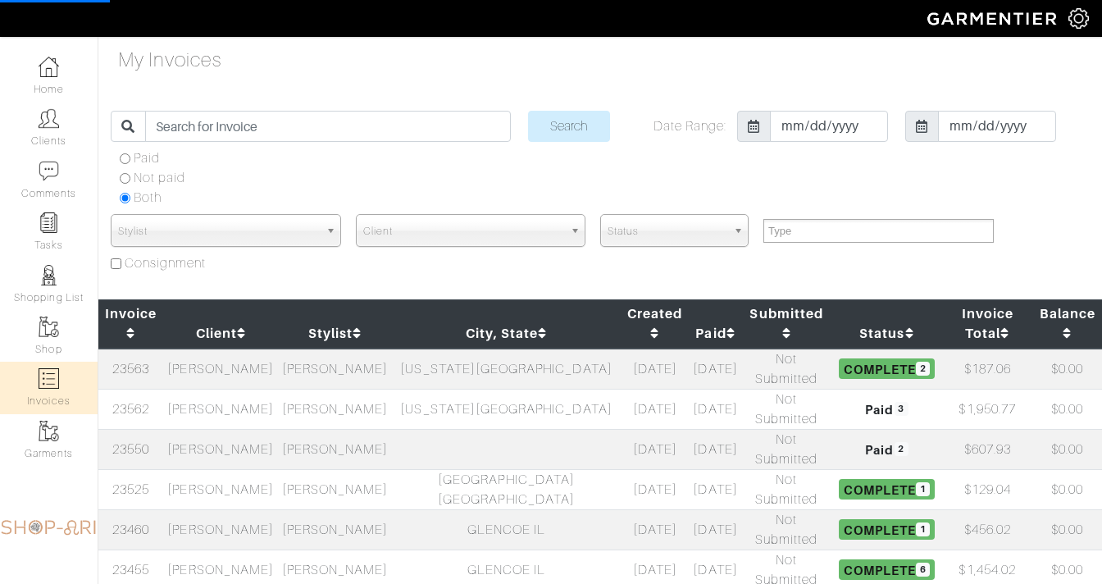
select select
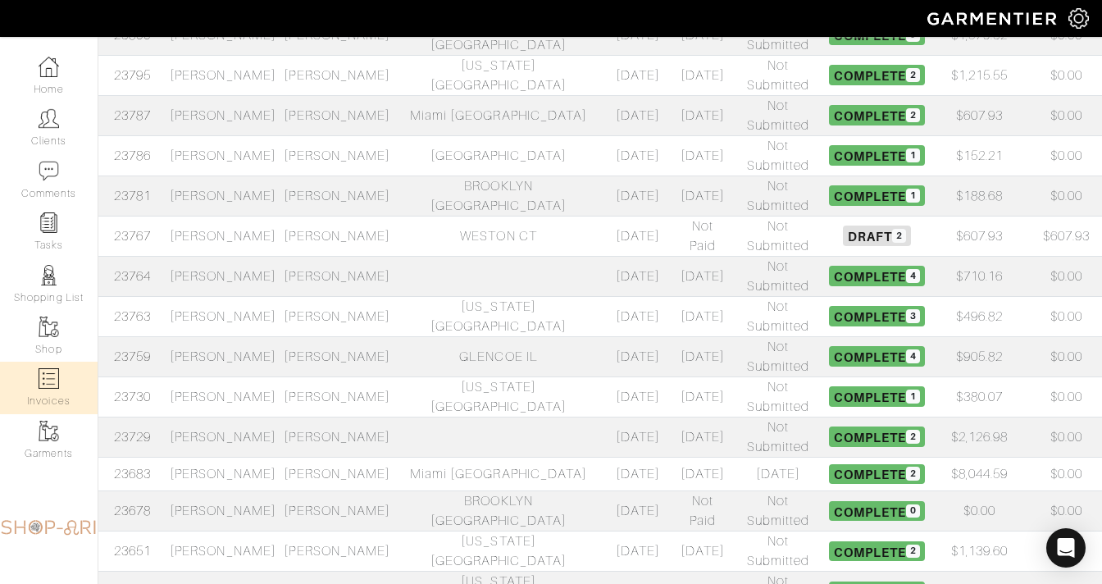
scroll to position [716, 0]
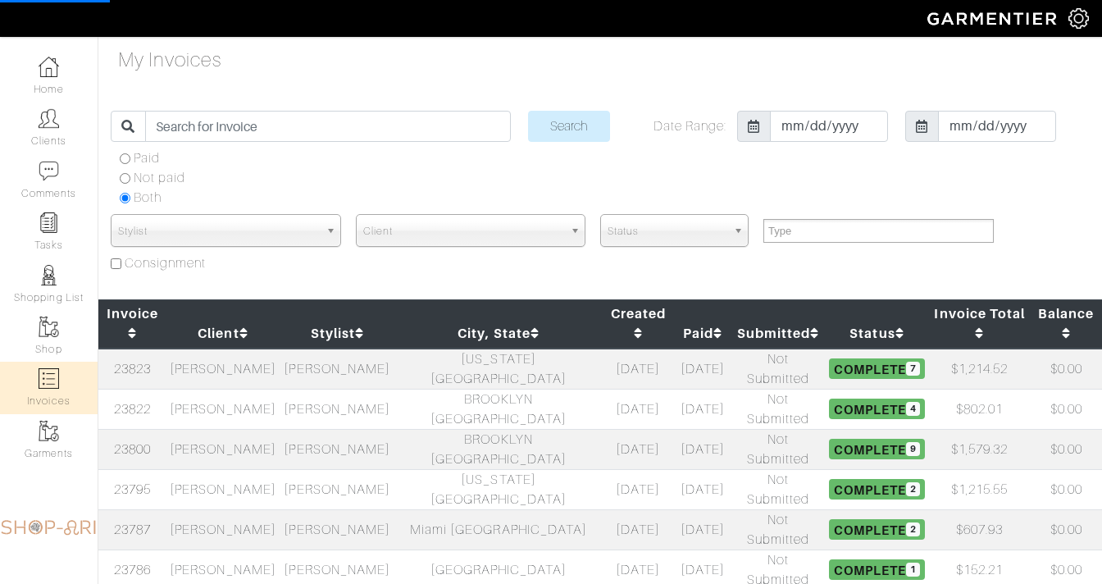
select select
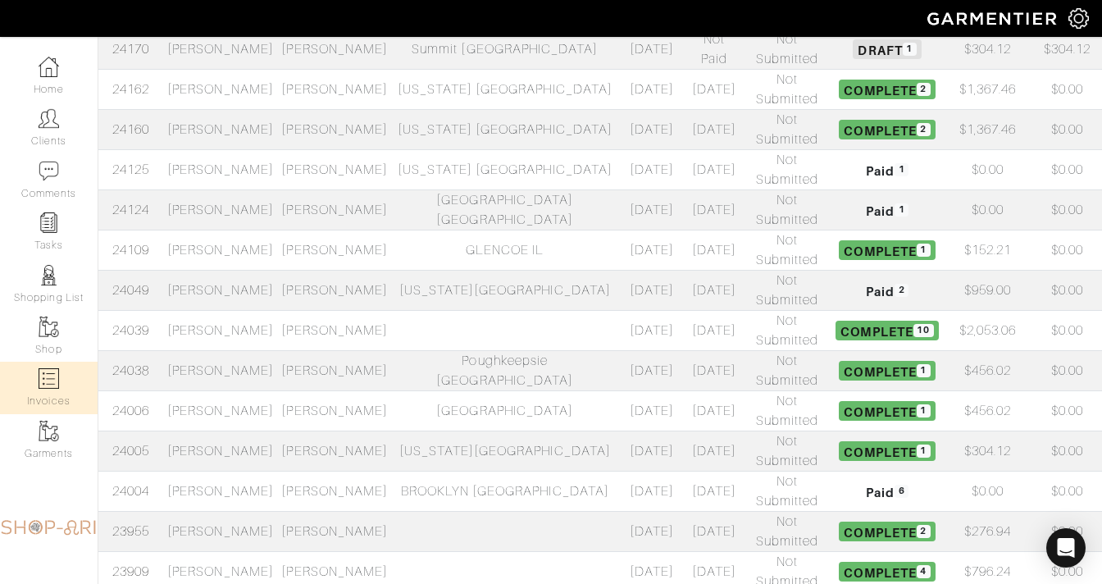
scroll to position [716, 0]
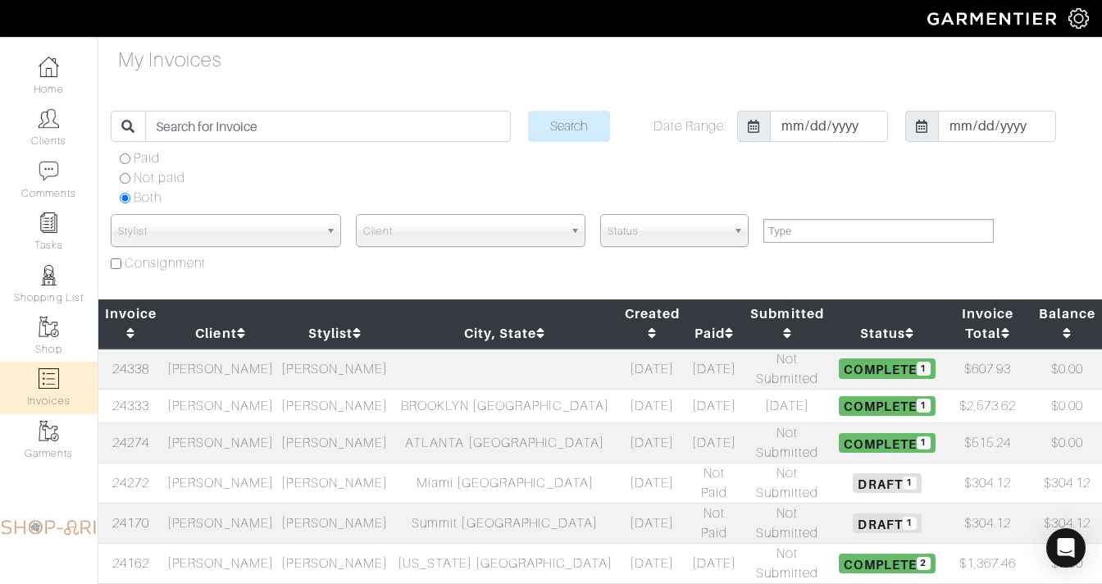
select select
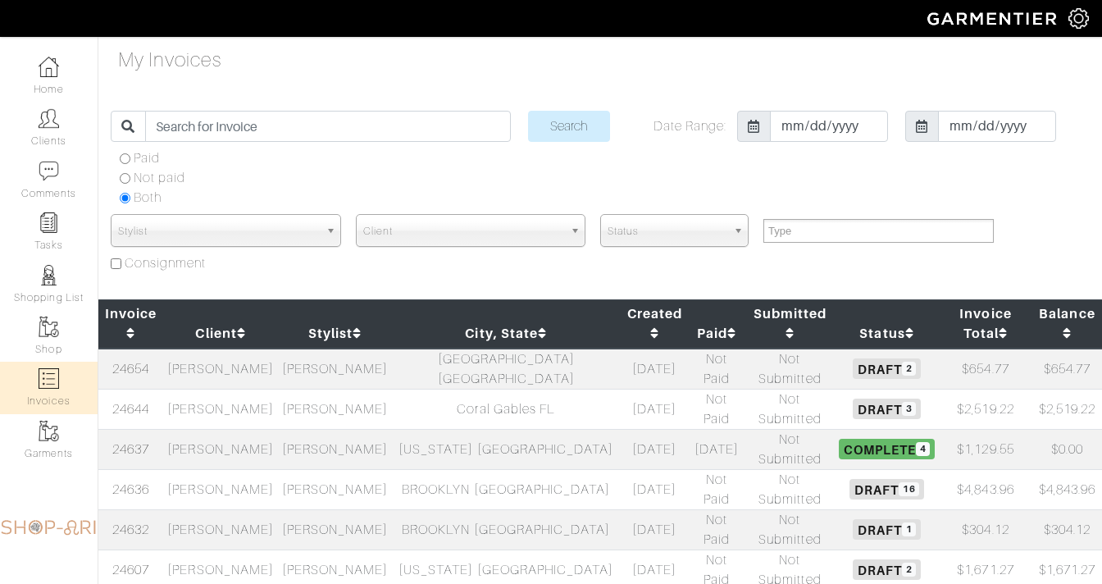
select select
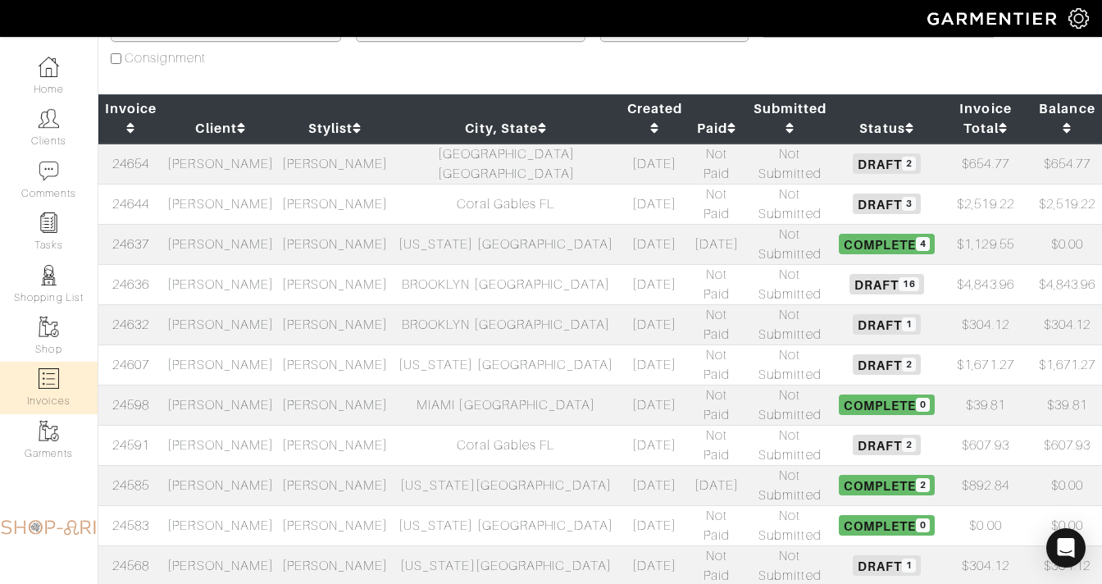
scroll to position [180, 0]
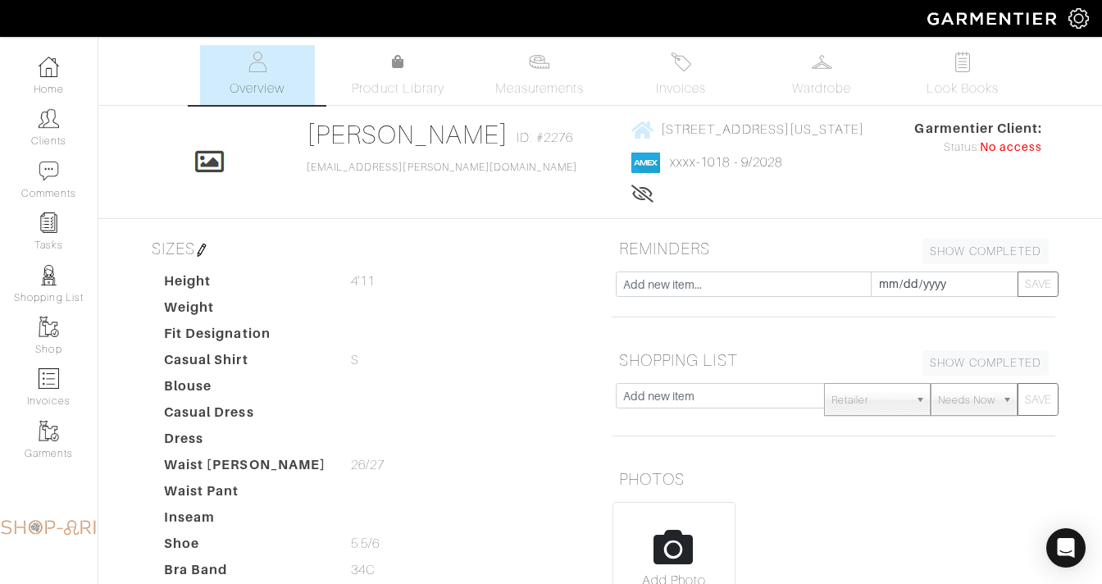
click at [814, 70] on img at bounding box center [822, 62] width 21 height 21
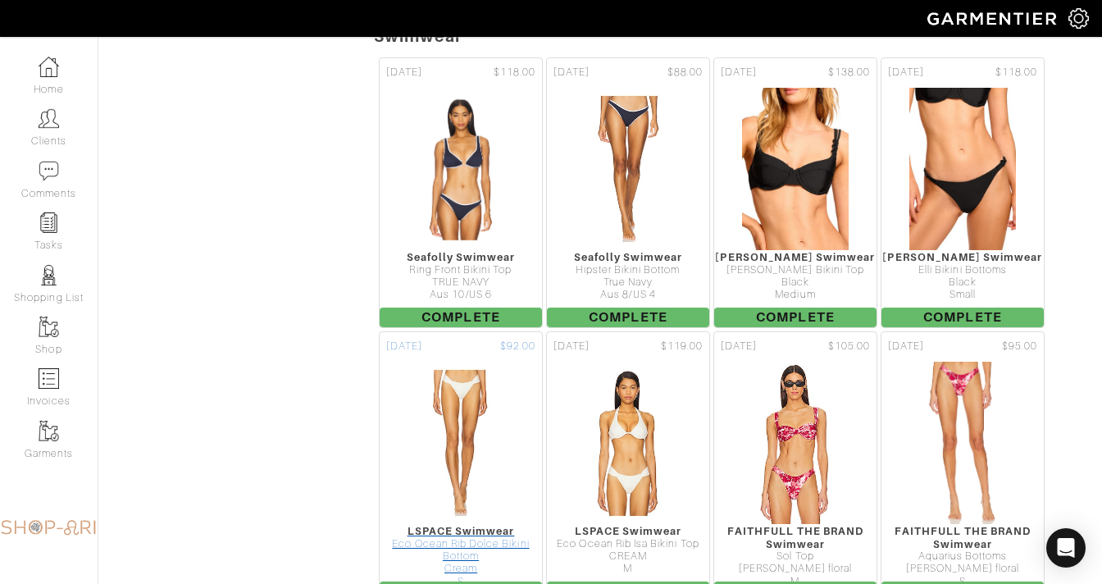
scroll to position [3969, 0]
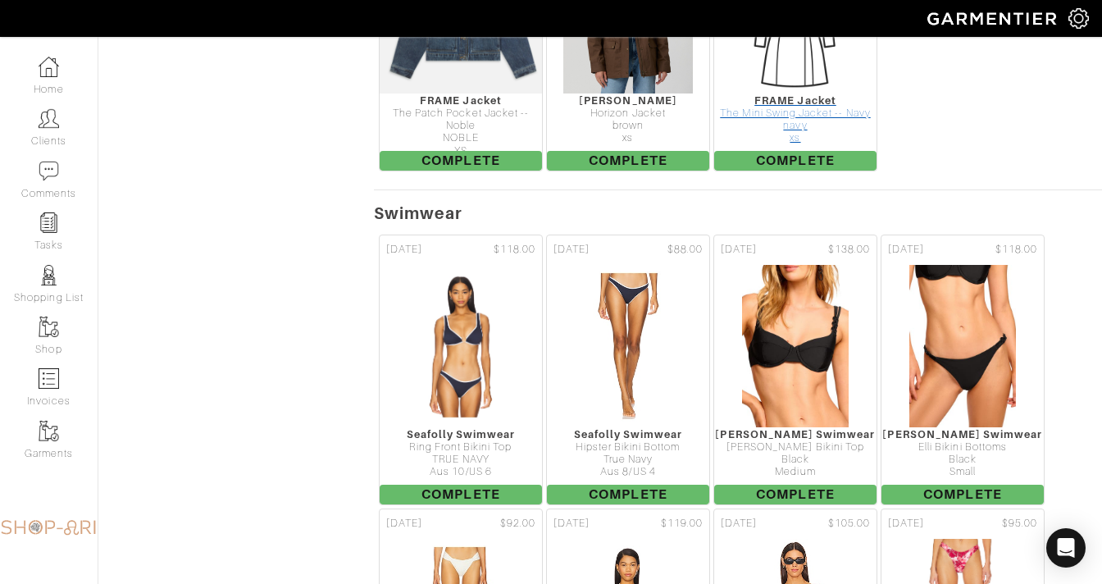
click at [799, 97] on div "FRAME Jacket" at bounding box center [795, 100] width 162 height 12
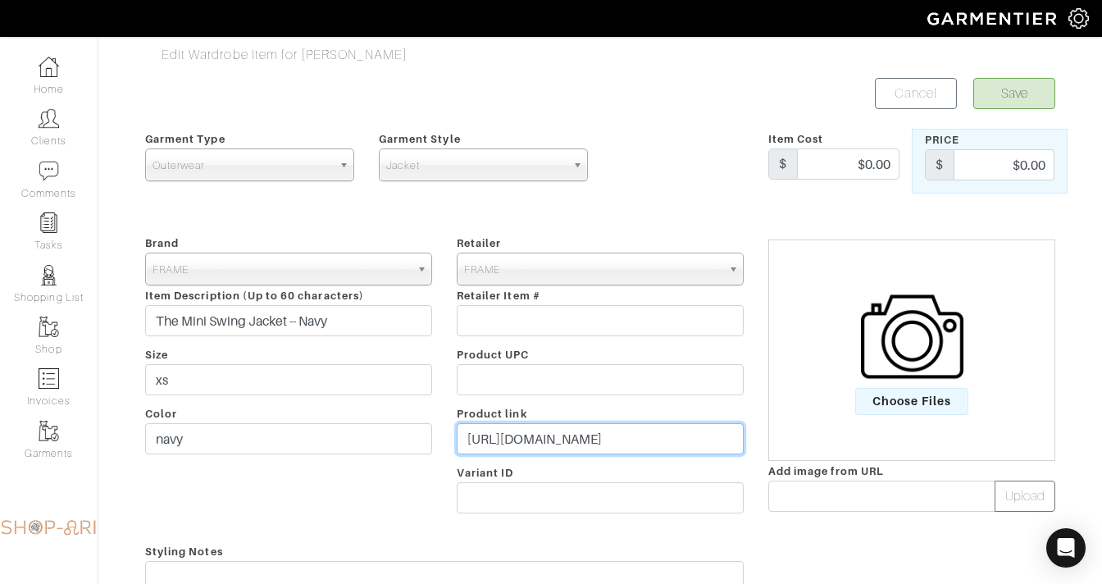
click at [492, 441] on input "[URL][DOMAIN_NAME]" at bounding box center [600, 438] width 287 height 31
click at [866, 332] on img at bounding box center [912, 336] width 103 height 103
click at [0, 0] on input "Choose Files" at bounding box center [0, 0] width 0 height 0
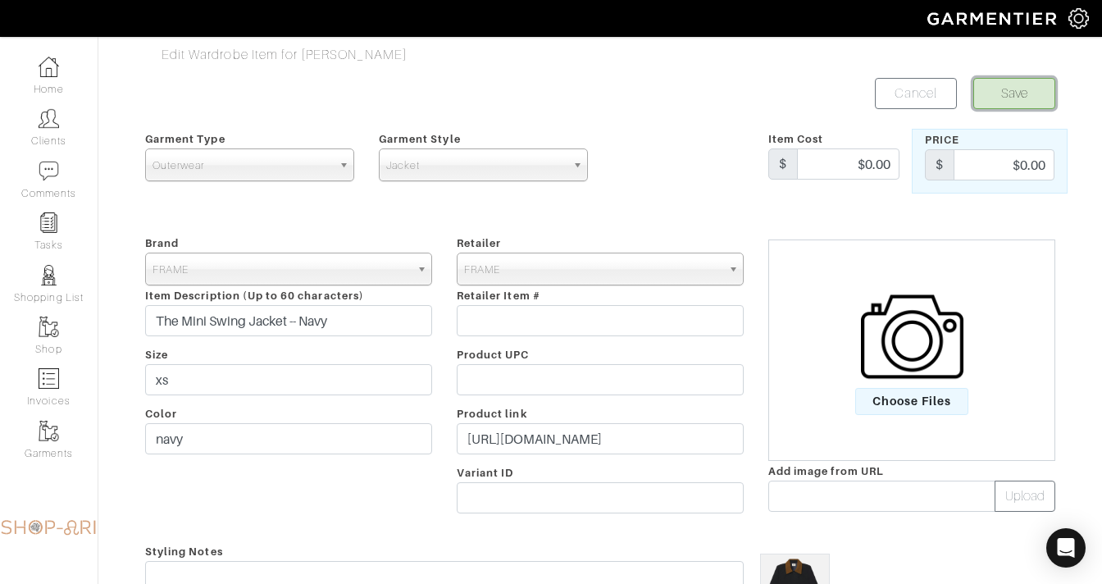
click at [1024, 89] on button "Save" at bounding box center [1015, 93] width 82 height 31
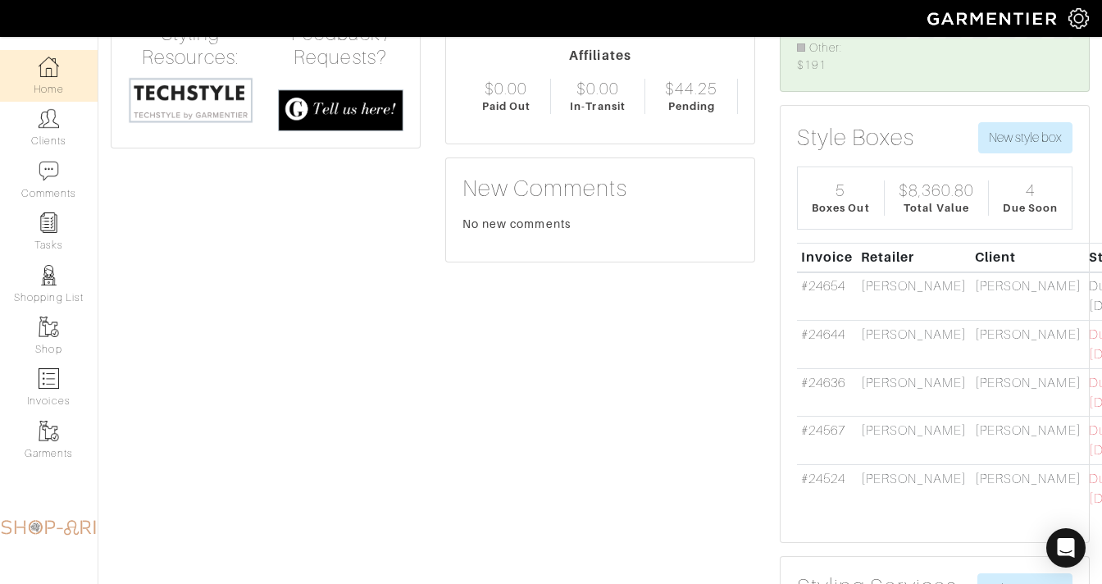
scroll to position [124, 200]
click at [826, 332] on link "#24644" at bounding box center [823, 333] width 44 height 15
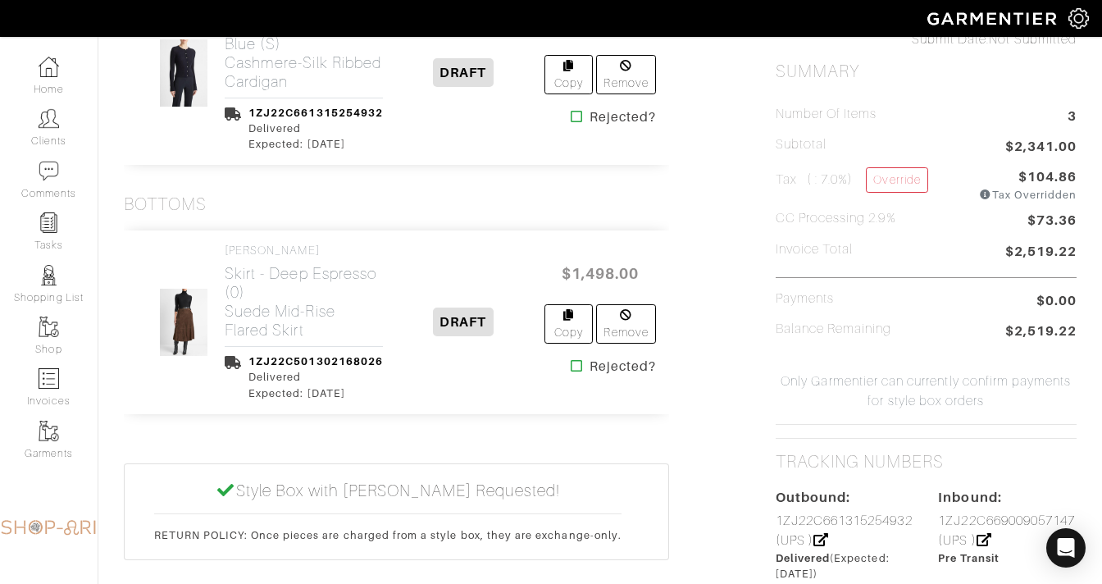
scroll to position [700, 0]
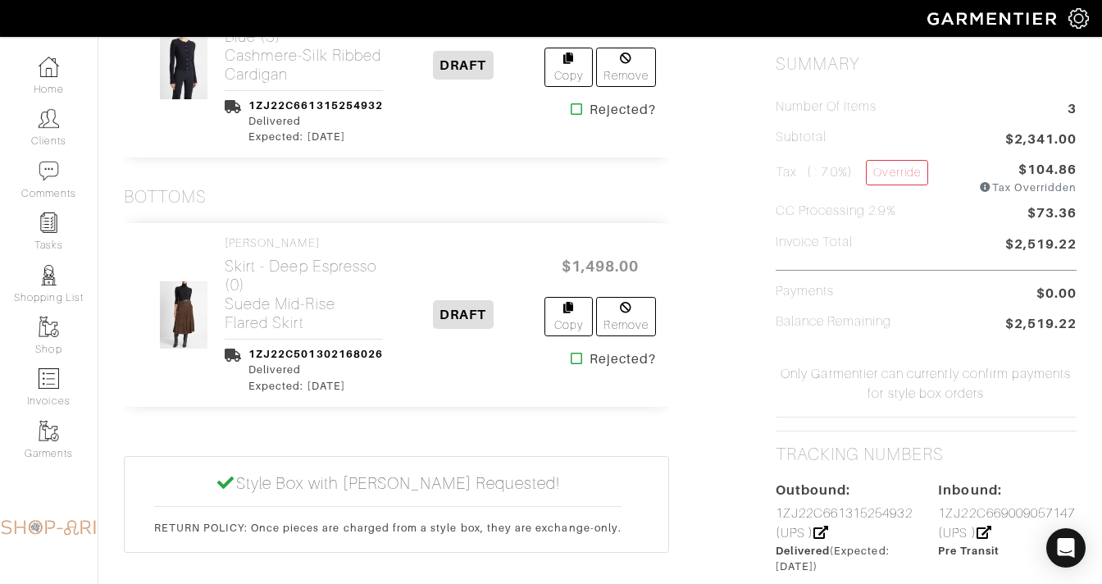
click at [360, 346] on div "1ZJ22C501302168026" at bounding box center [316, 354] width 135 height 16
click at [353, 358] on link "1ZJ22C501302168026" at bounding box center [316, 354] width 135 height 12
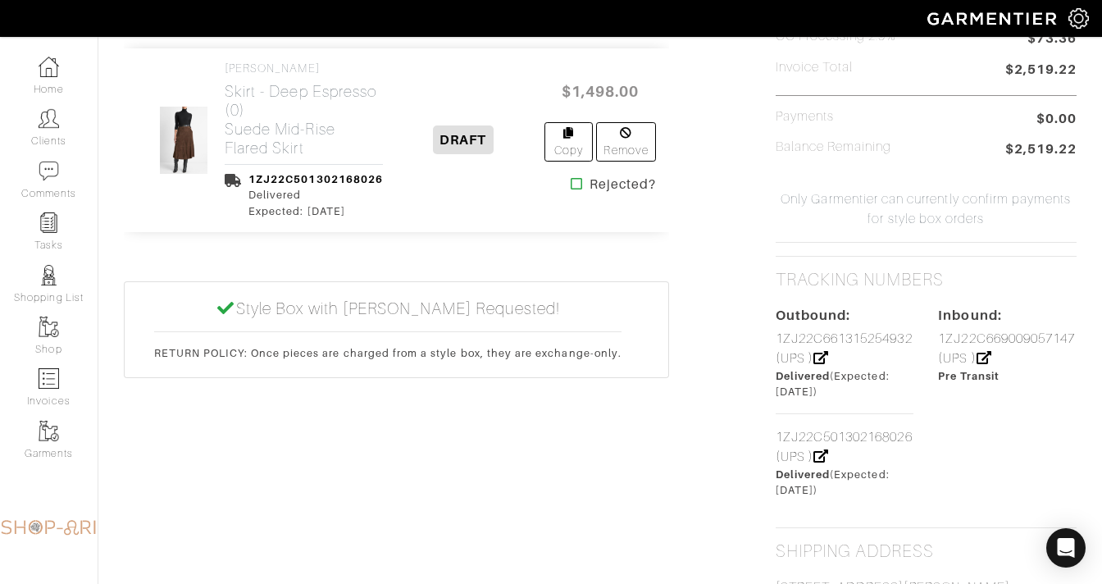
scroll to position [903, 0]
